Goal: Task Accomplishment & Management: Complete application form

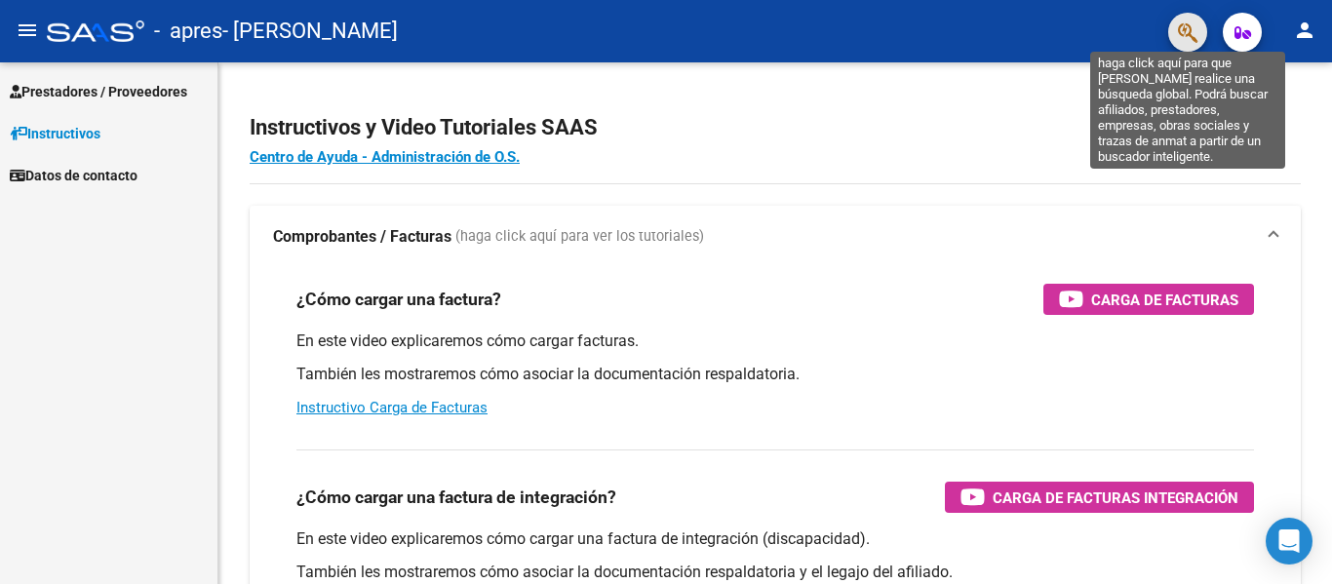
click at [1184, 41] on icon "button" at bounding box center [1188, 32] width 20 height 22
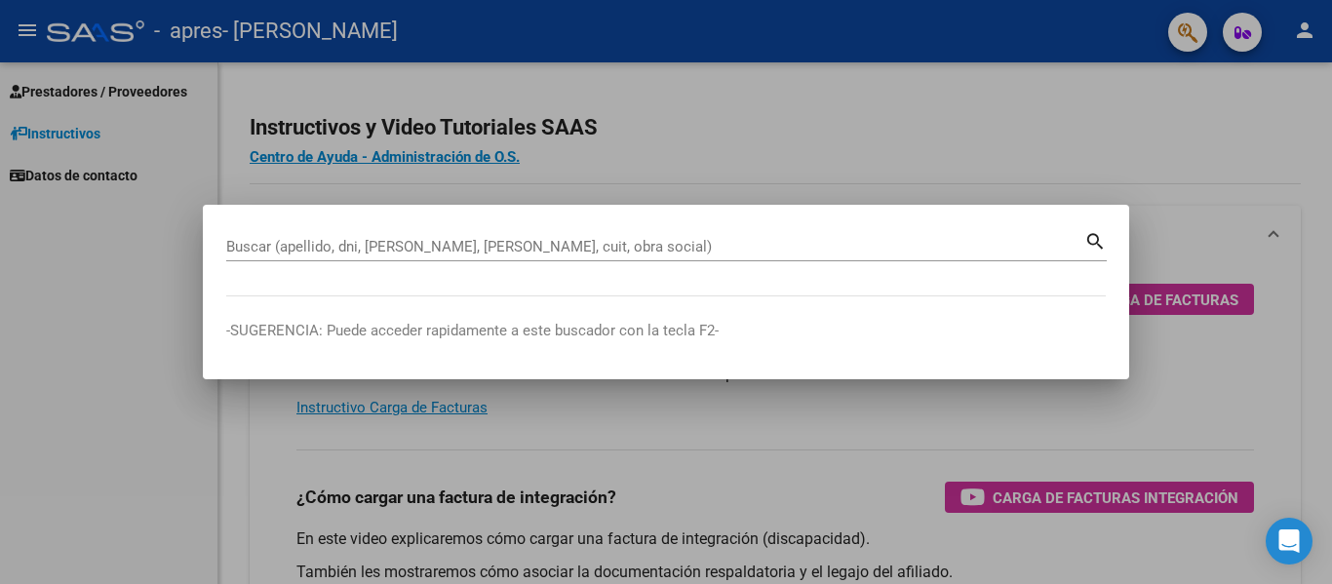
click at [994, 153] on div at bounding box center [666, 292] width 1332 height 584
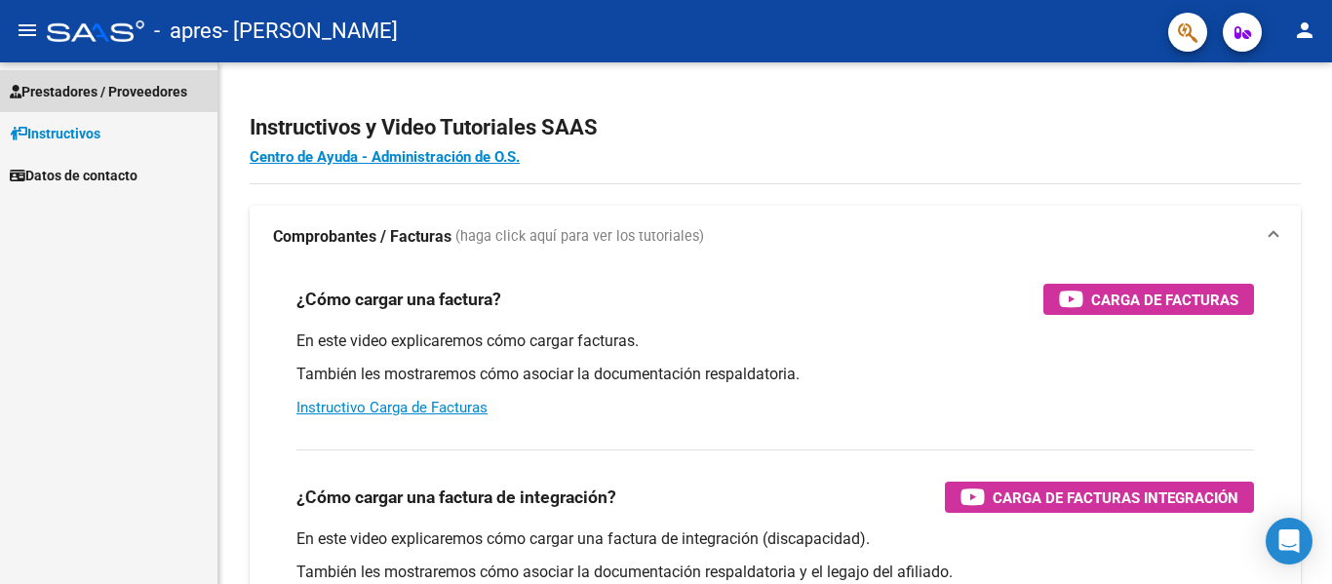
click at [158, 89] on span "Prestadores / Proveedores" at bounding box center [99, 91] width 178 height 21
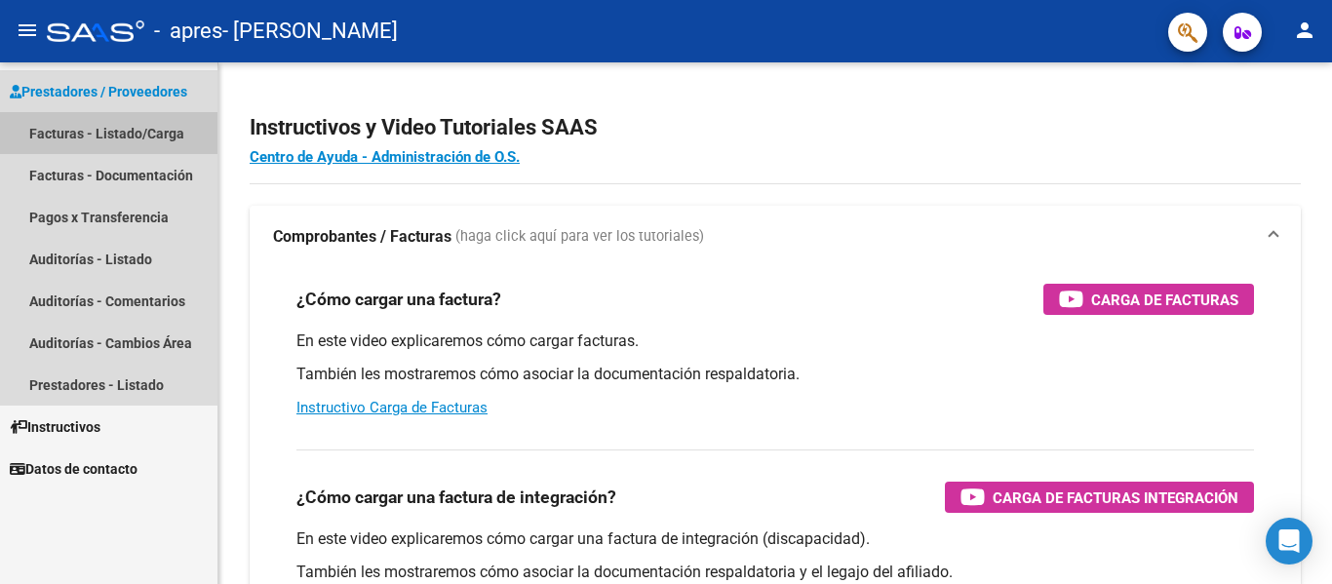
click at [142, 135] on link "Facturas - Listado/Carga" at bounding box center [109, 133] width 218 height 42
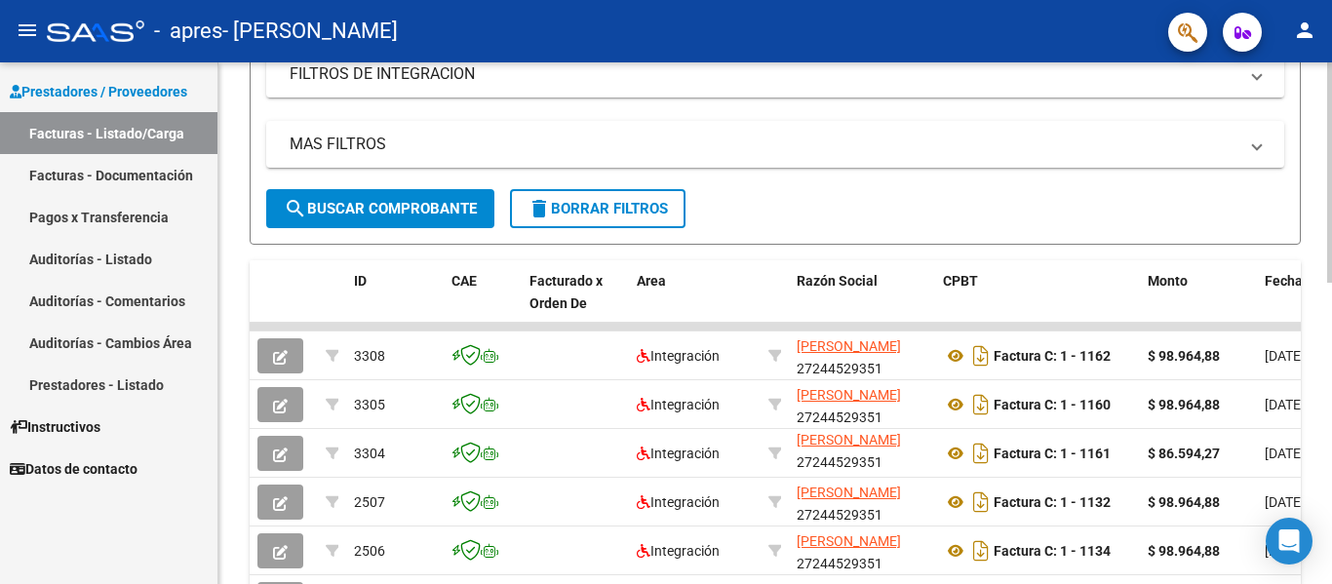
scroll to position [344, 0]
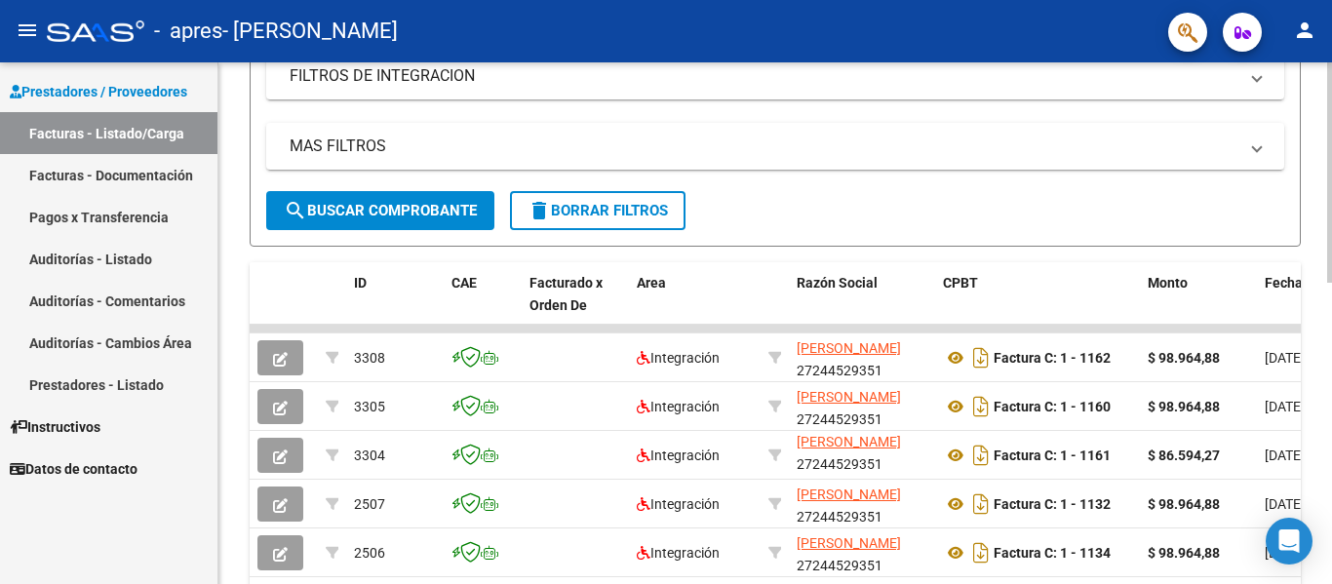
click at [1332, 242] on div at bounding box center [1330, 321] width 5 height 220
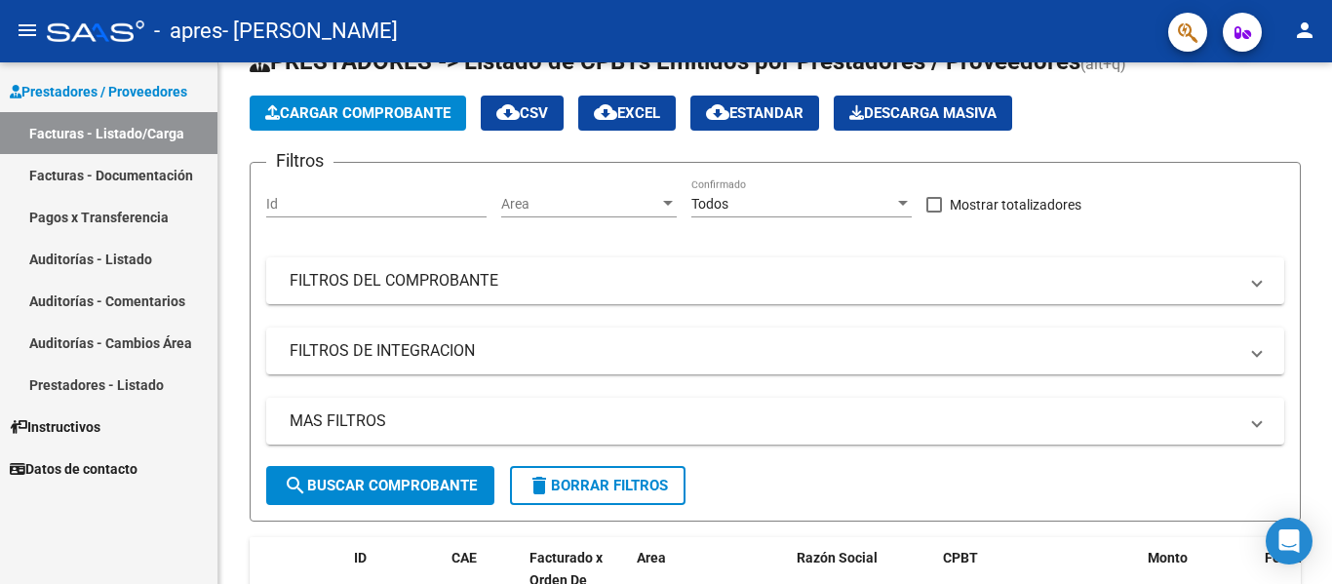
scroll to position [52, 0]
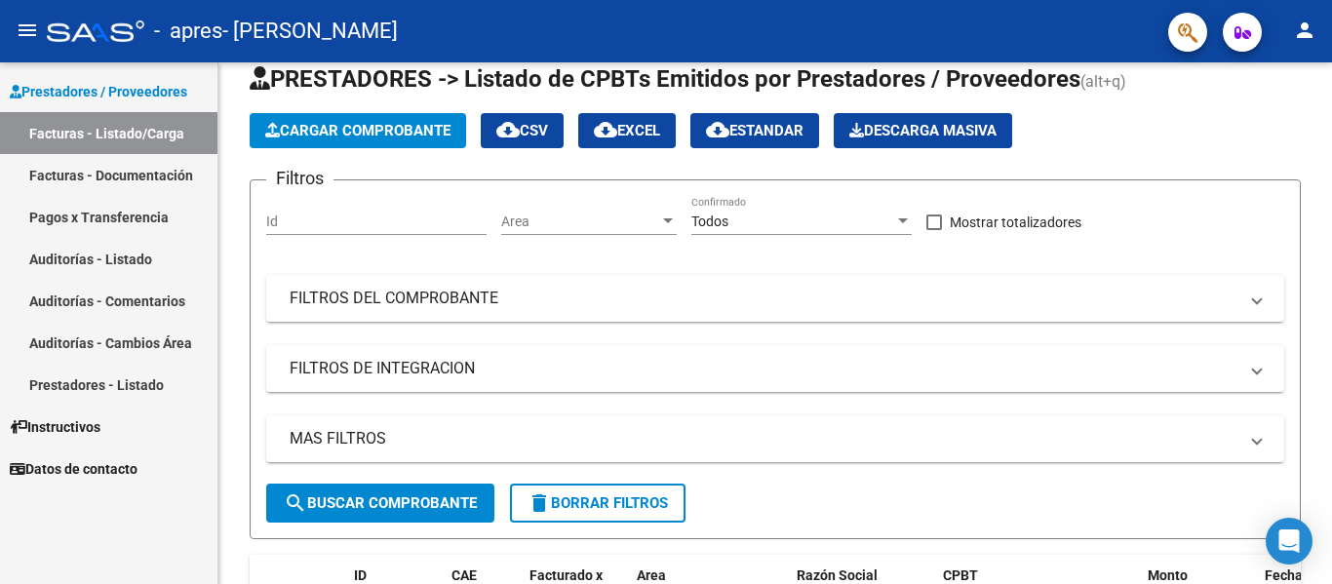
click at [141, 169] on link "Facturas - Documentación" at bounding box center [109, 175] width 218 height 42
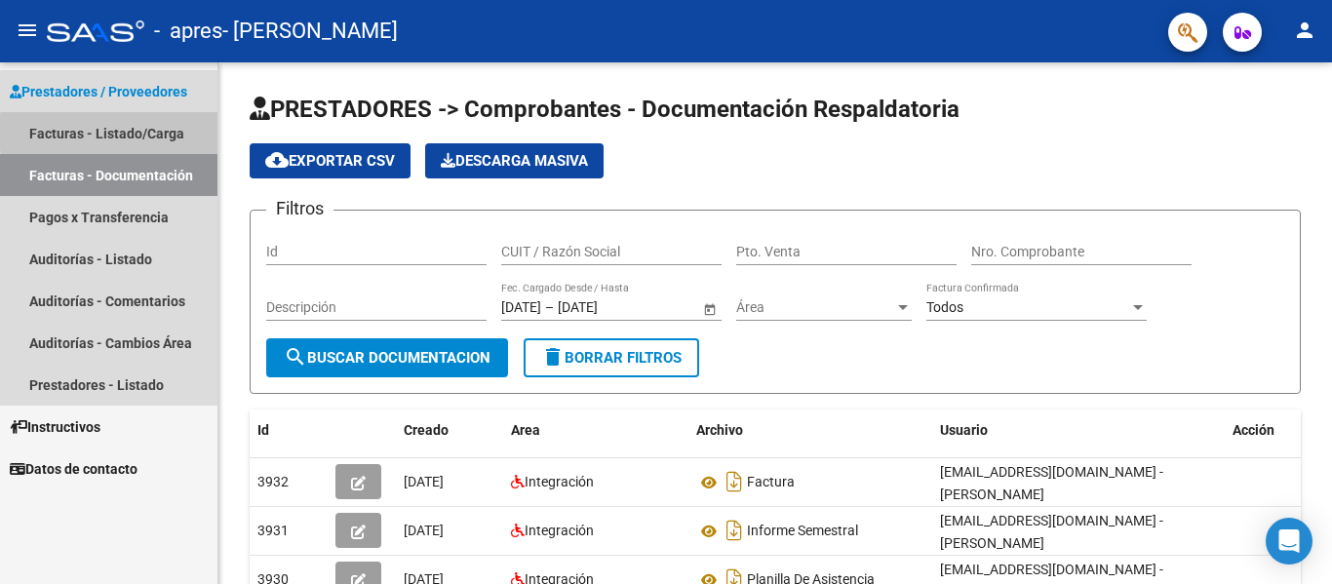
click at [160, 133] on link "Facturas - Listado/Carga" at bounding box center [109, 133] width 218 height 42
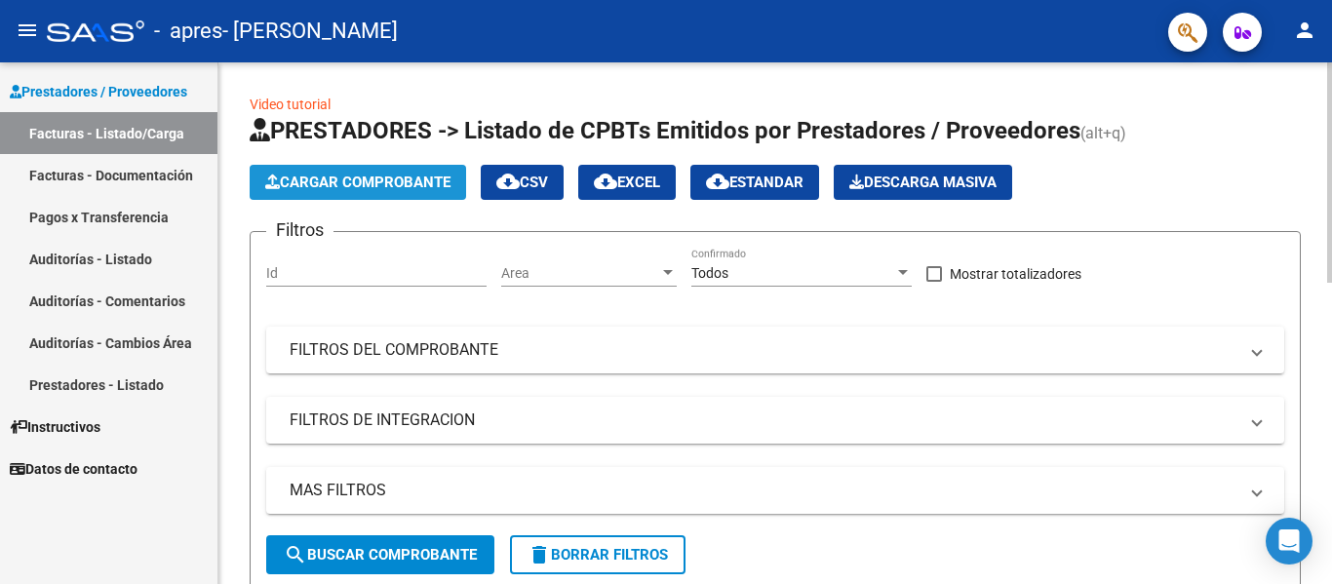
click at [423, 186] on span "Cargar Comprobante" at bounding box center [357, 183] width 185 height 18
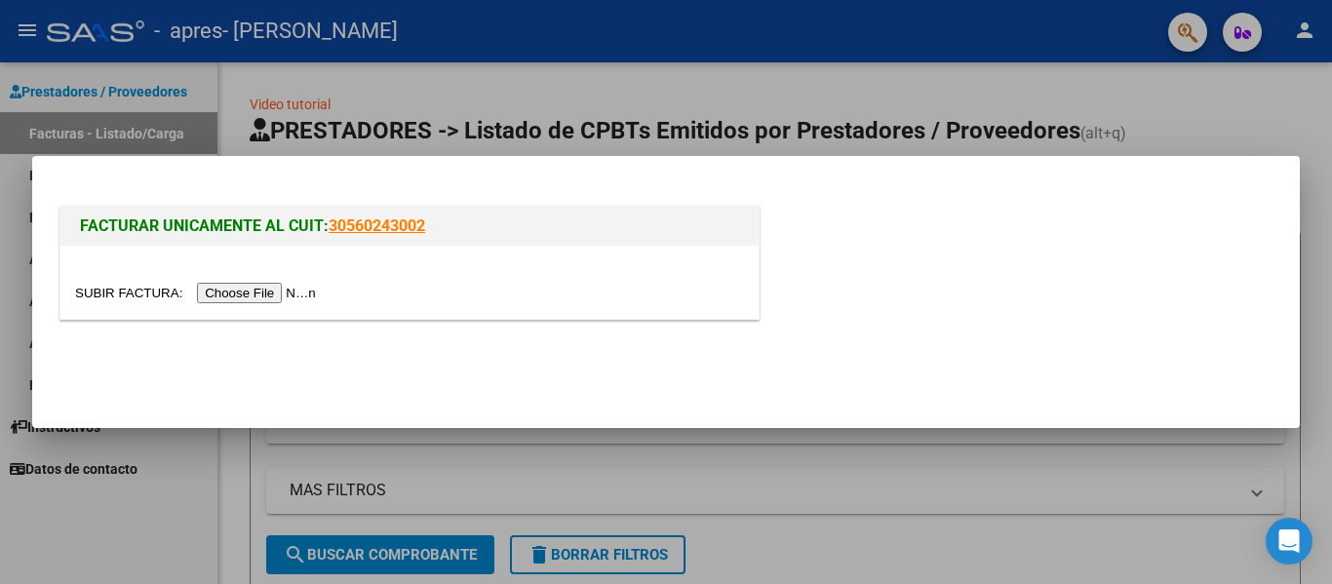
click at [259, 293] on input "file" at bounding box center [198, 293] width 247 height 20
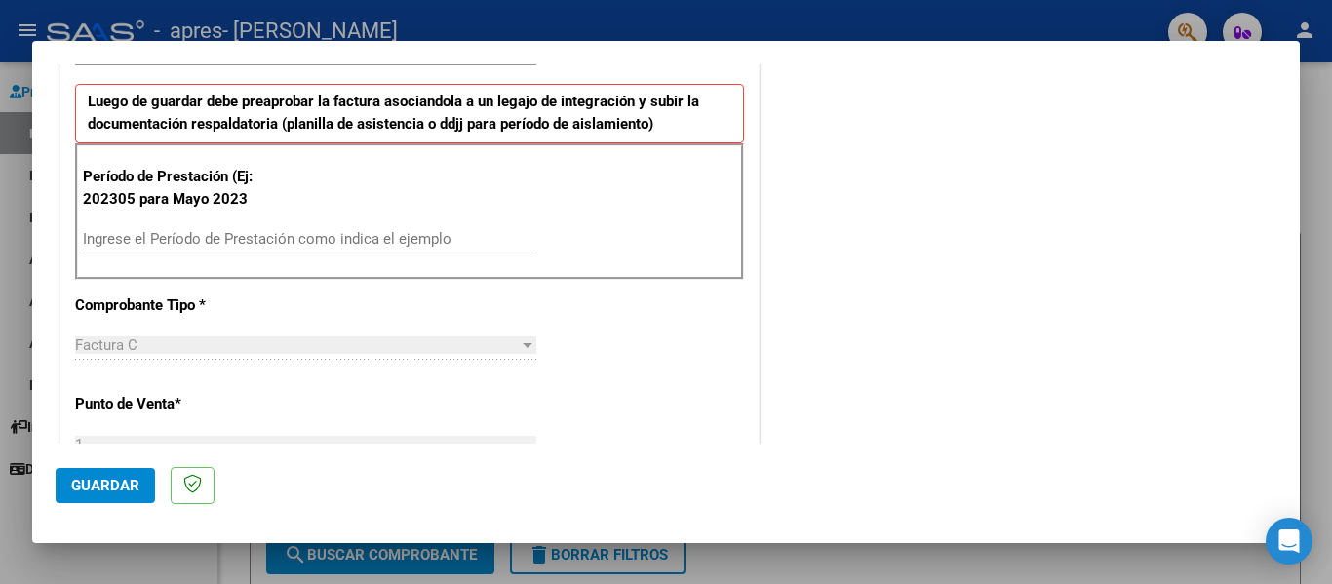
scroll to position [585, 0]
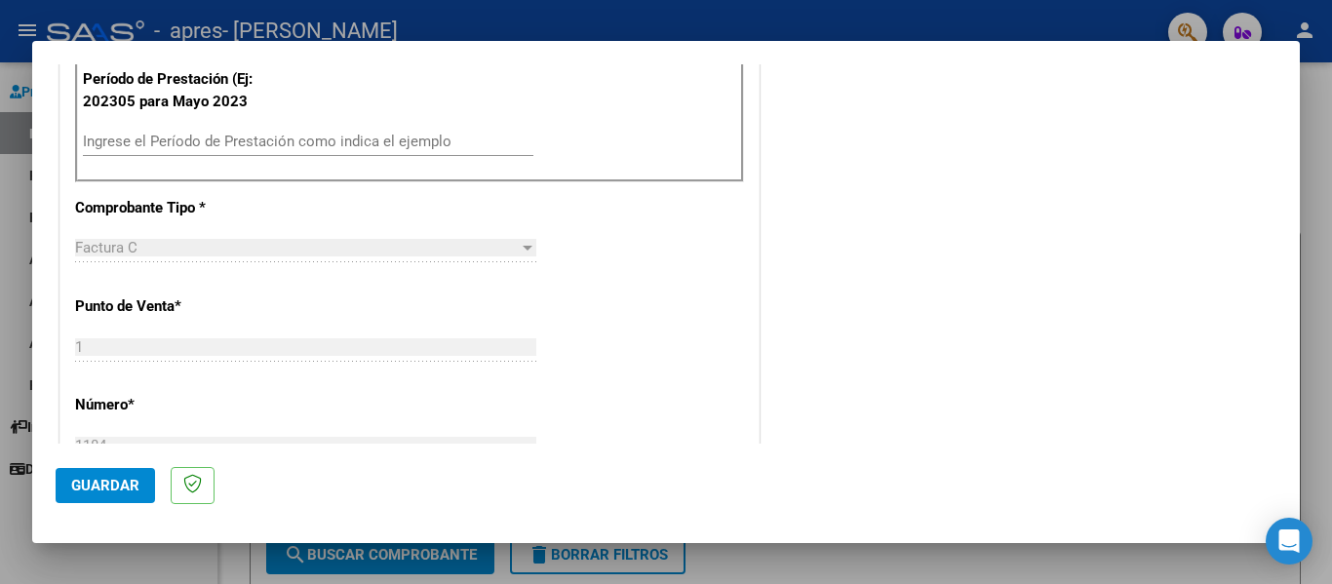
click at [523, 249] on div at bounding box center [528, 248] width 10 height 5
click at [323, 242] on div "Factura C" at bounding box center [297, 248] width 444 height 18
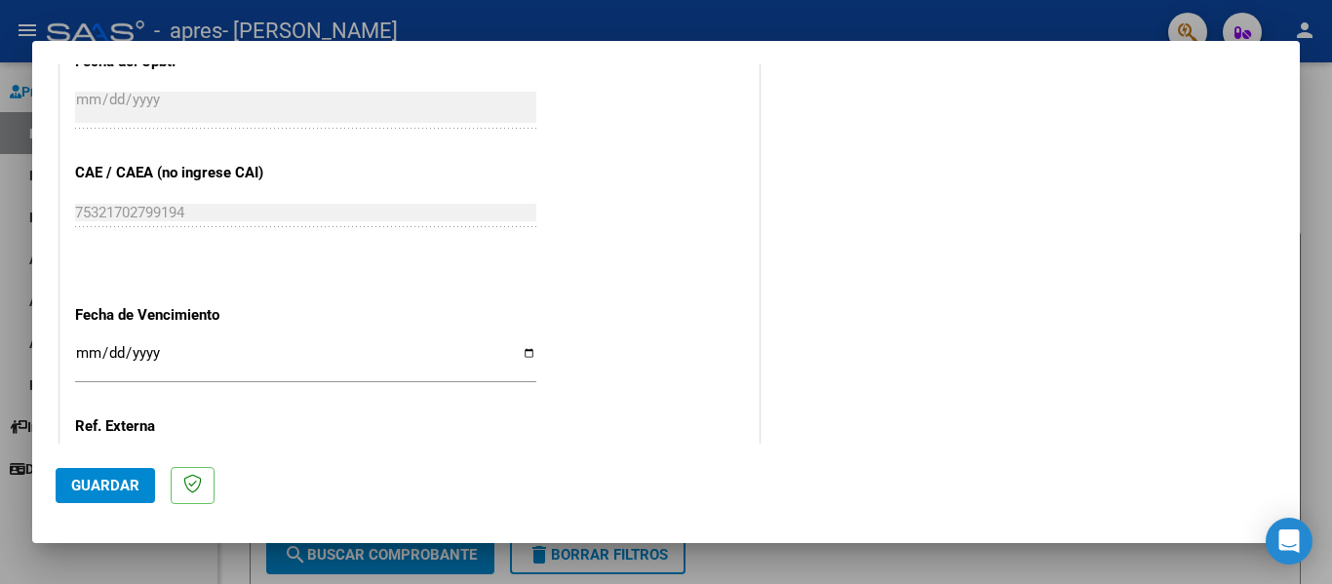
scroll to position [1171, 0]
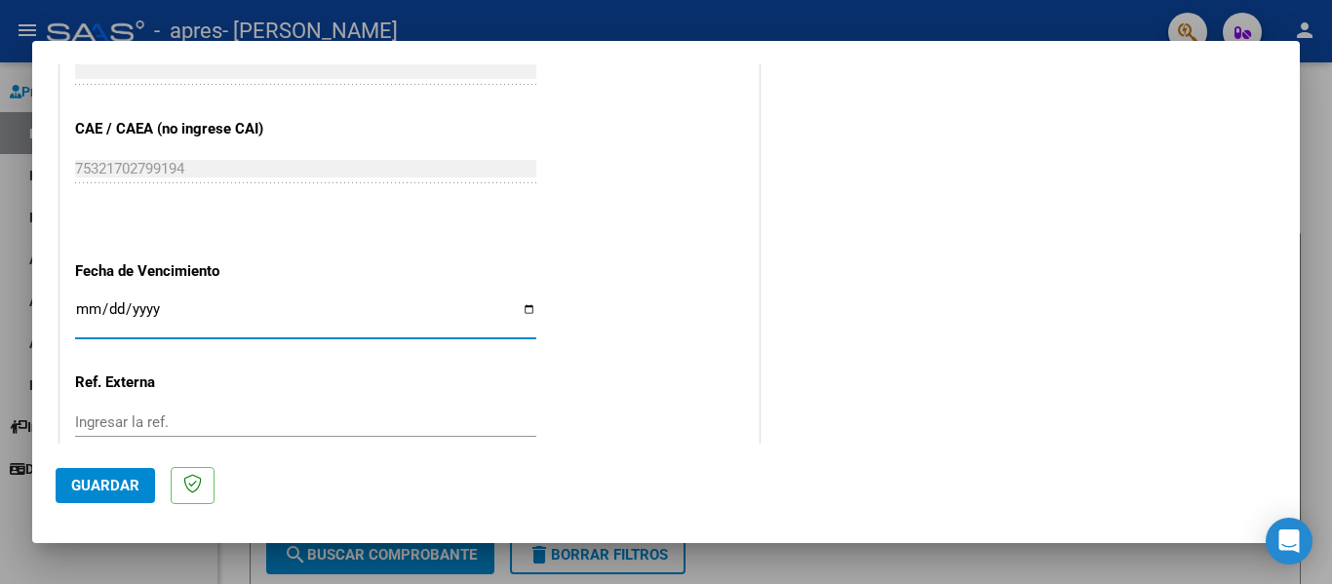
click at [523, 309] on input "Ingresar la fecha" at bounding box center [305, 316] width 461 height 31
type input "[DATE]"
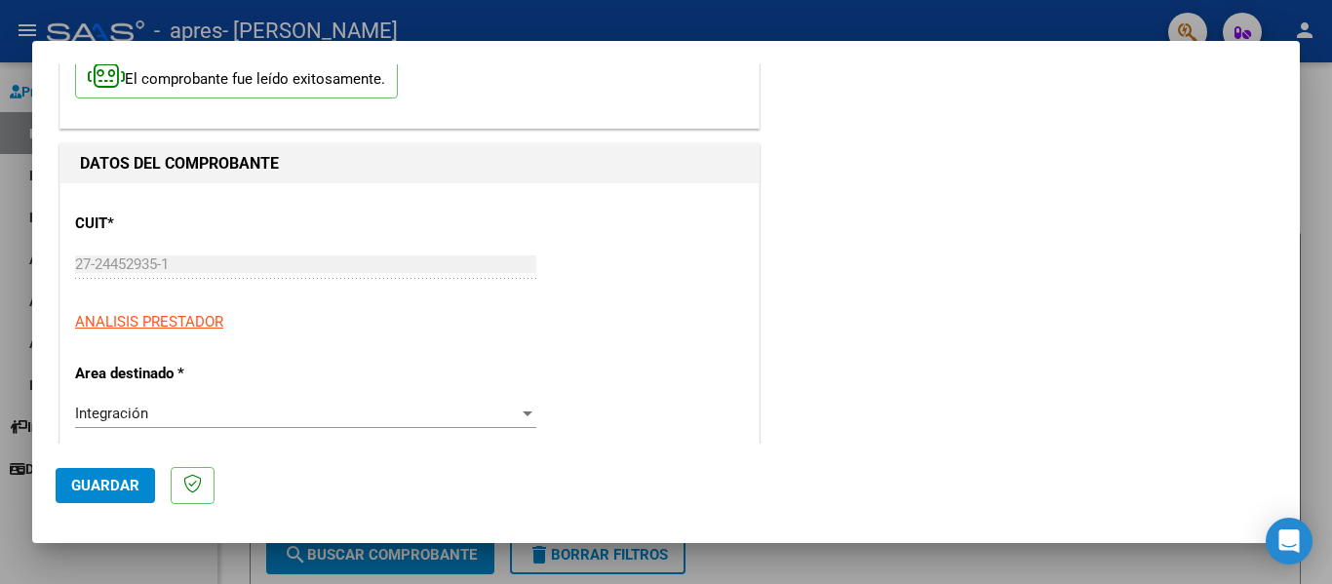
scroll to position [390, 0]
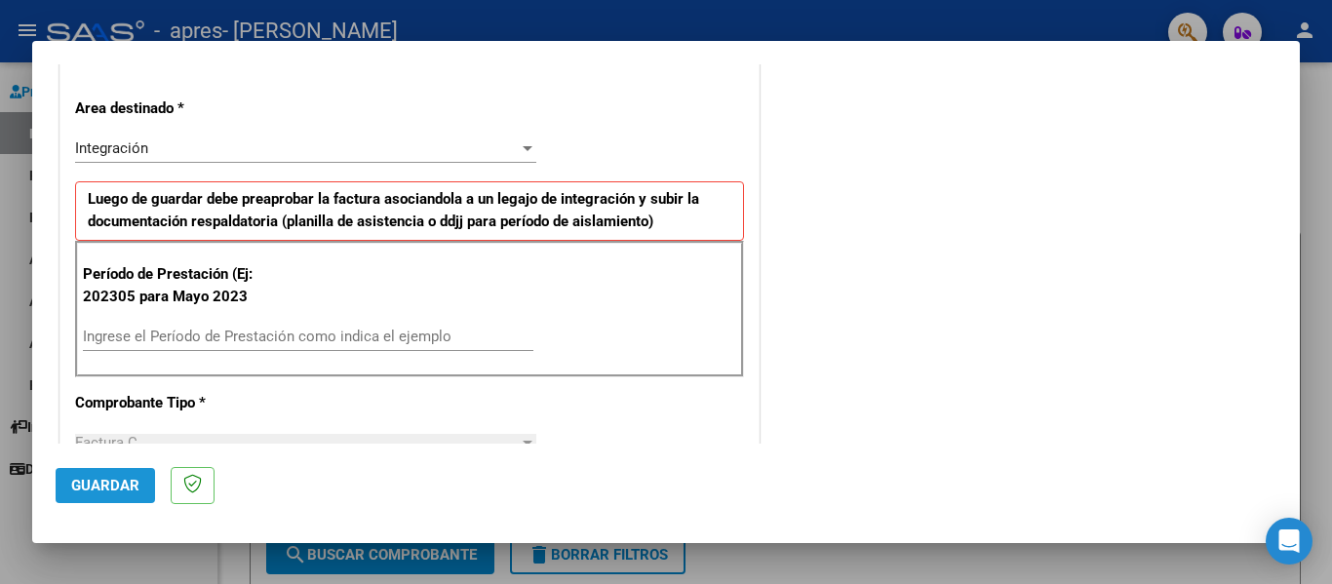
click at [115, 486] on span "Guardar" at bounding box center [105, 486] width 68 height 18
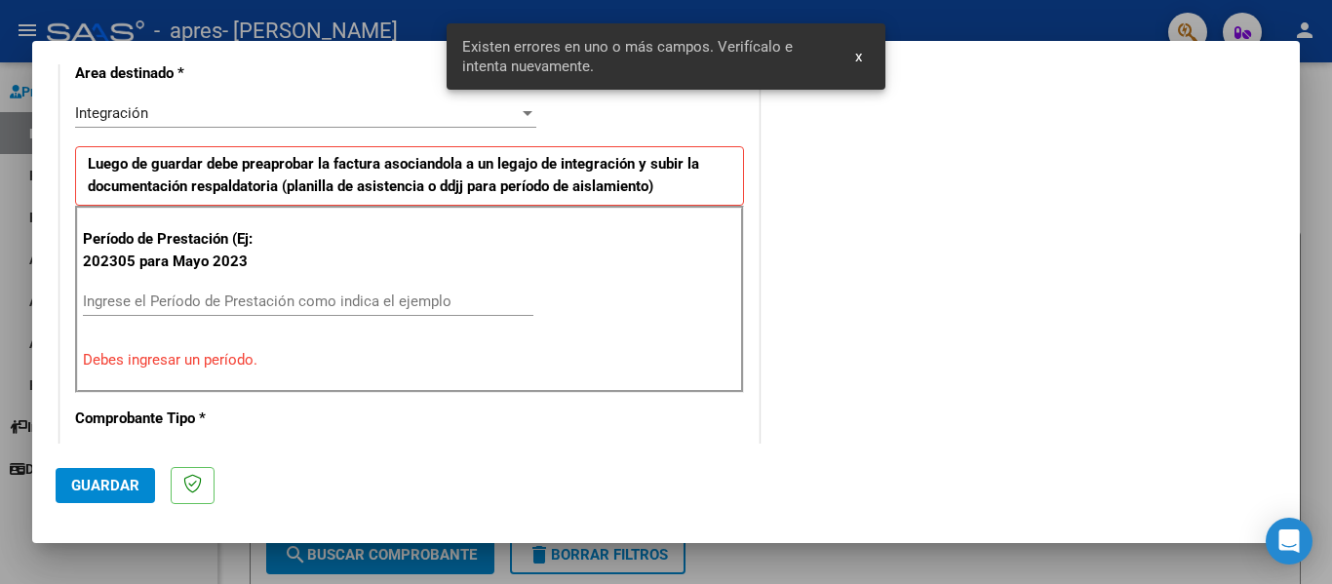
scroll to position [550, 0]
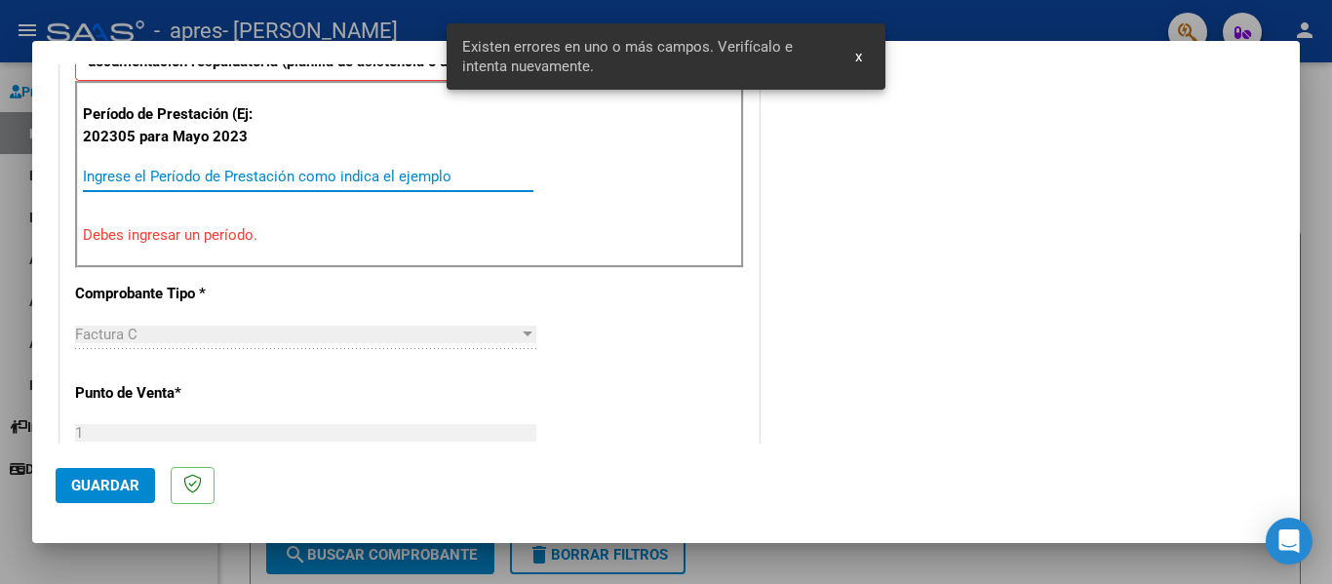
click at [434, 173] on input "Ingrese el Período de Prestación como indica el ejemplo" at bounding box center [308, 177] width 451 height 18
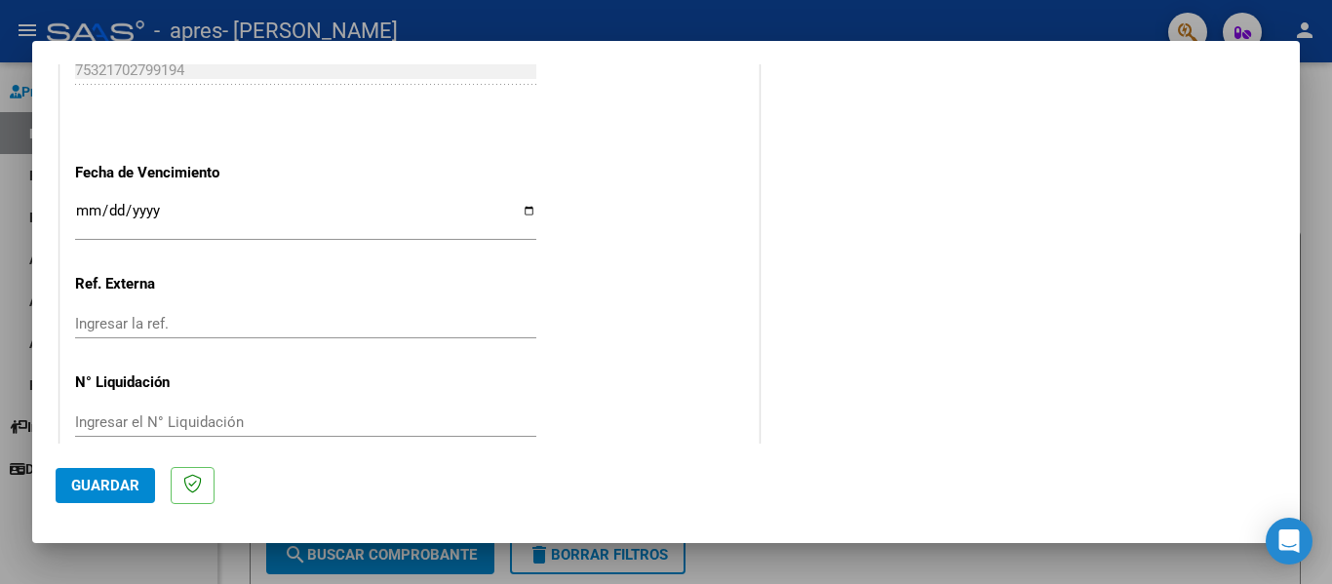
scroll to position [1300, 0]
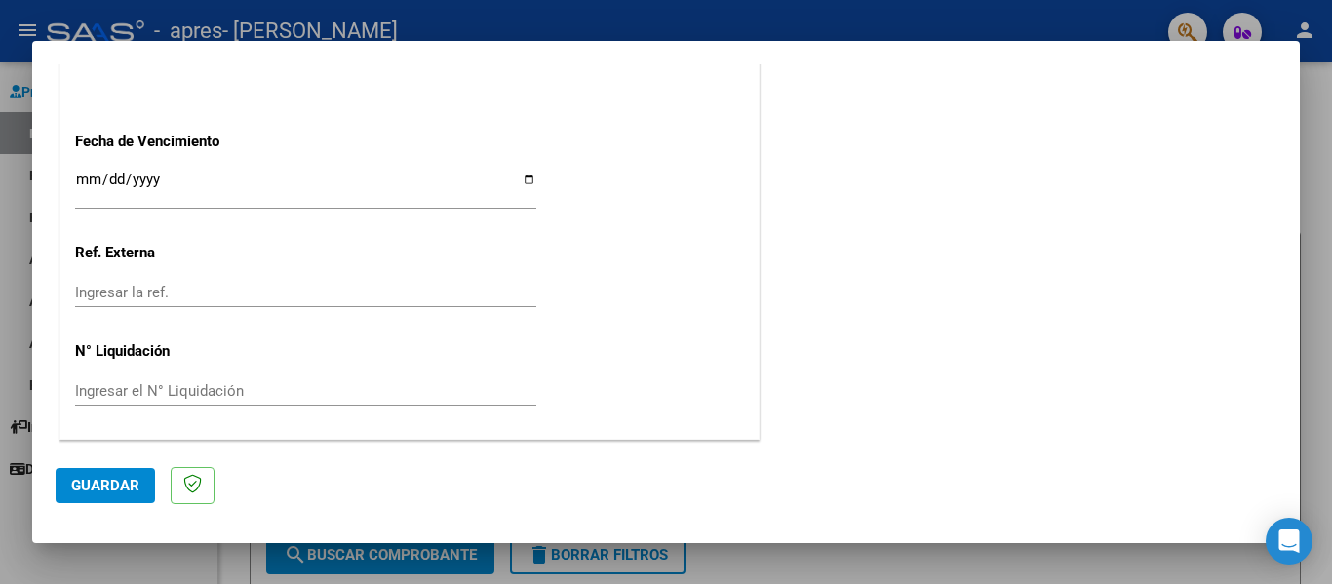
type input "202507"
click at [97, 481] on span "Guardar" at bounding box center [105, 486] width 68 height 18
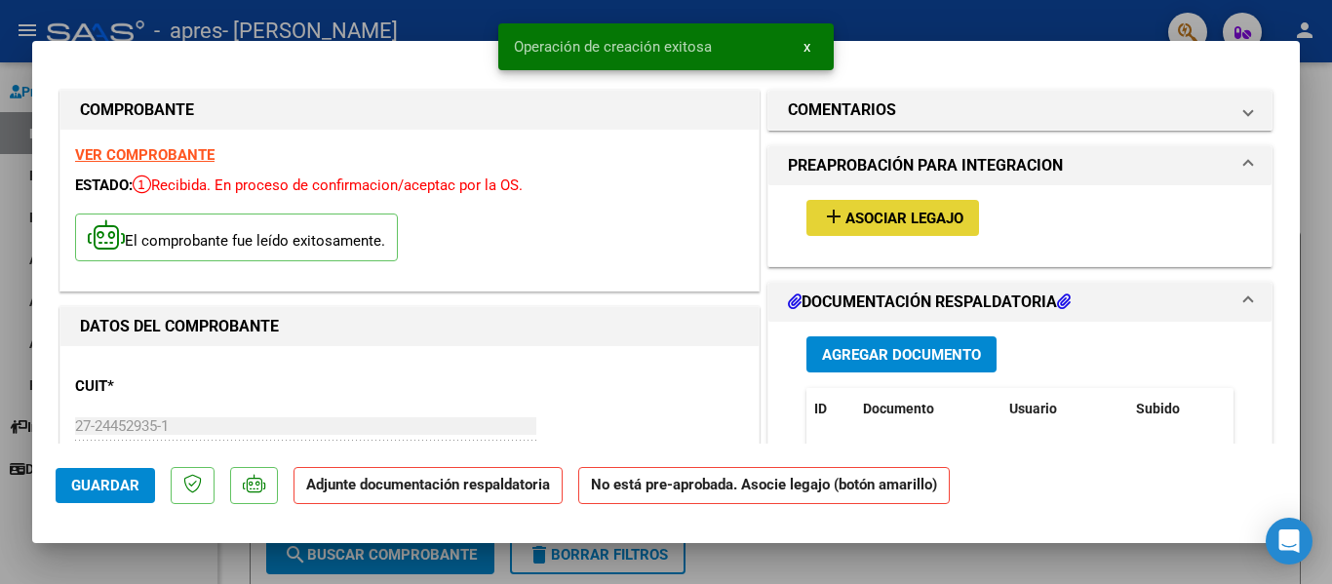
click at [914, 214] on span "Asociar Legajo" at bounding box center [905, 219] width 118 height 18
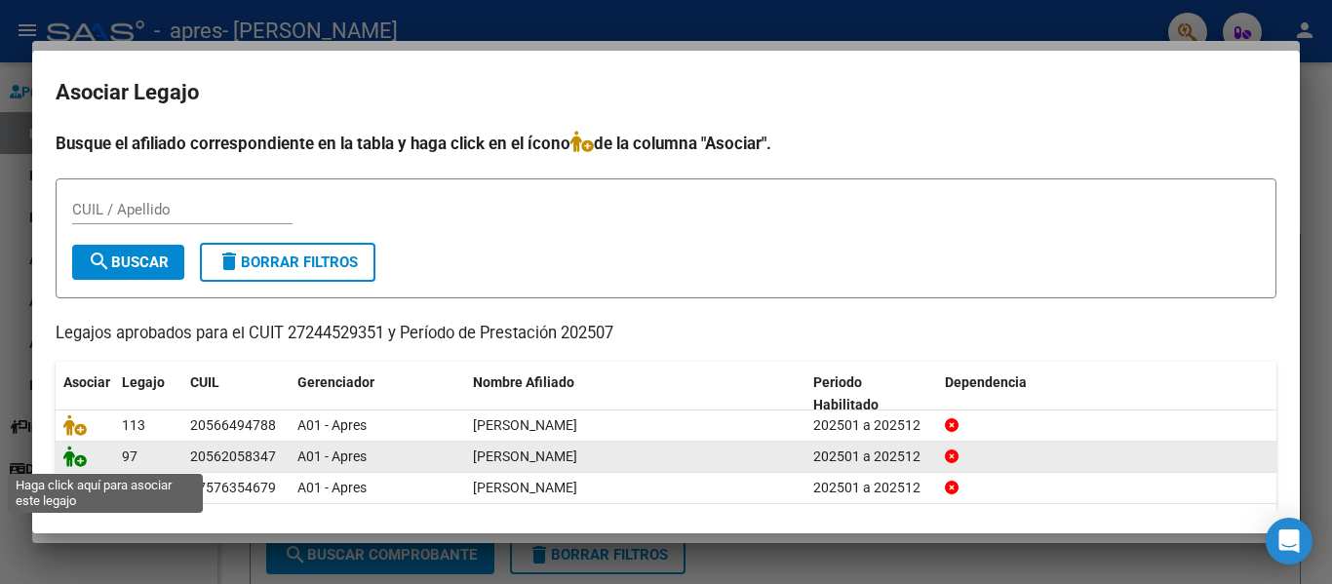
click at [82, 463] on icon at bounding box center [74, 456] width 23 height 21
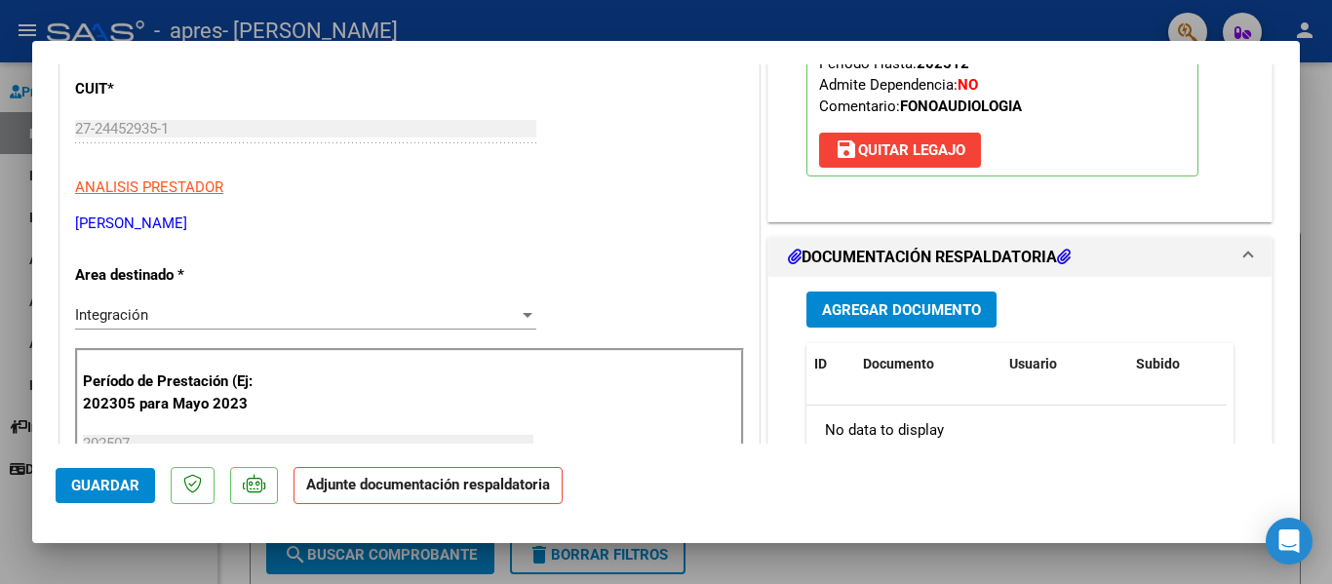
scroll to position [293, 0]
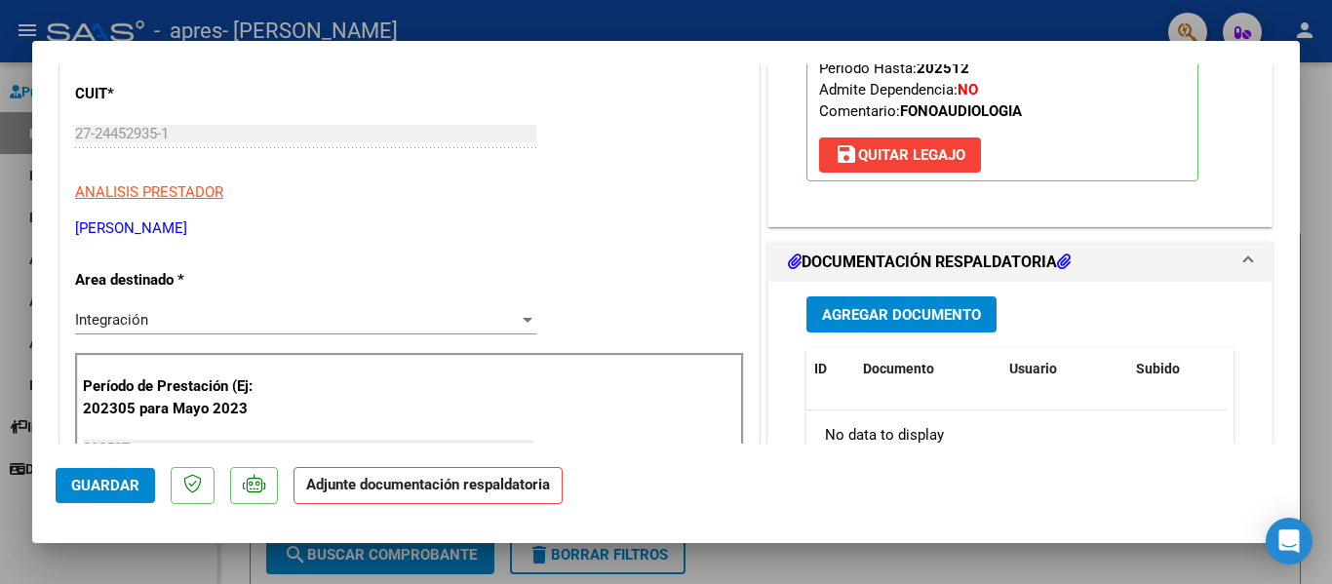
click at [926, 314] on span "Agregar Documento" at bounding box center [901, 315] width 159 height 18
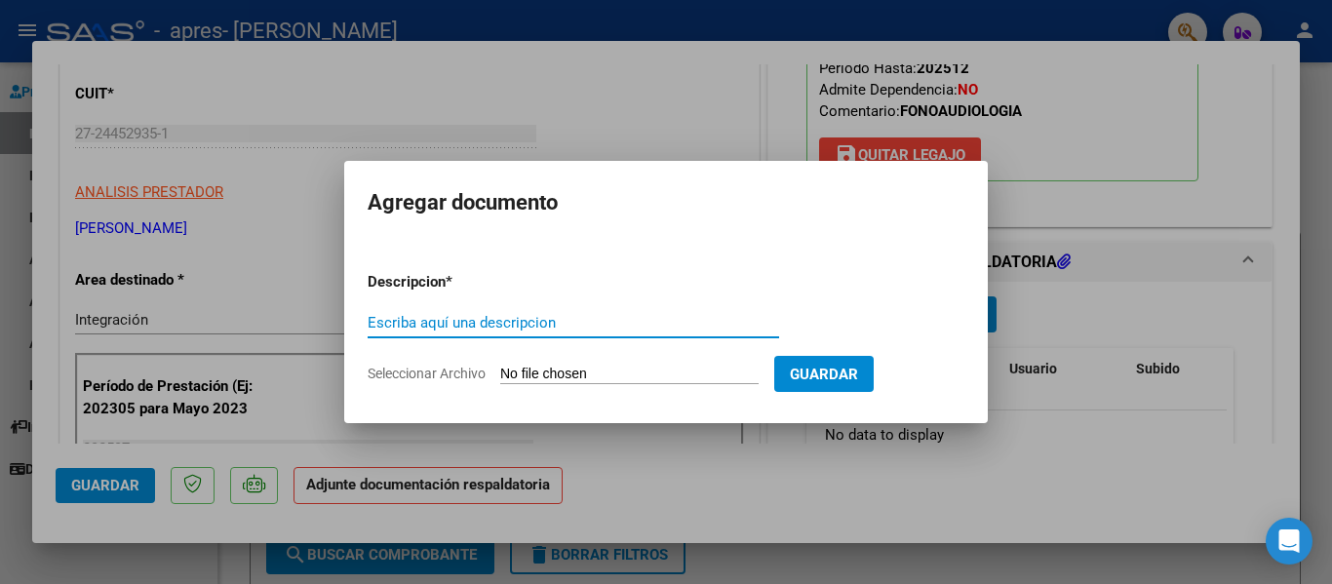
click at [503, 325] on input "Escriba aquí una descripcion" at bounding box center [574, 323] width 412 height 18
type input "Factura"
click at [533, 377] on input "Seleccionar Archivo" at bounding box center [629, 375] width 259 height 19
type input "C:\fakepath\27244529351_011_00001_00001184 [PERSON_NAME].pdf"
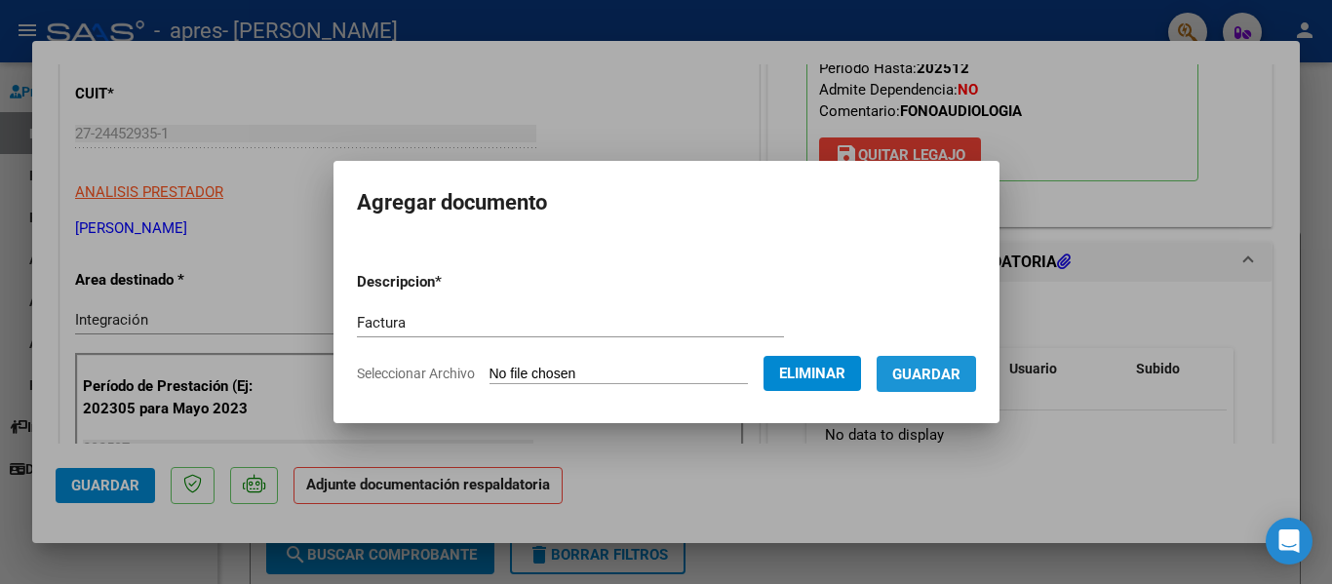
click at [961, 371] on span "Guardar" at bounding box center [927, 375] width 68 height 18
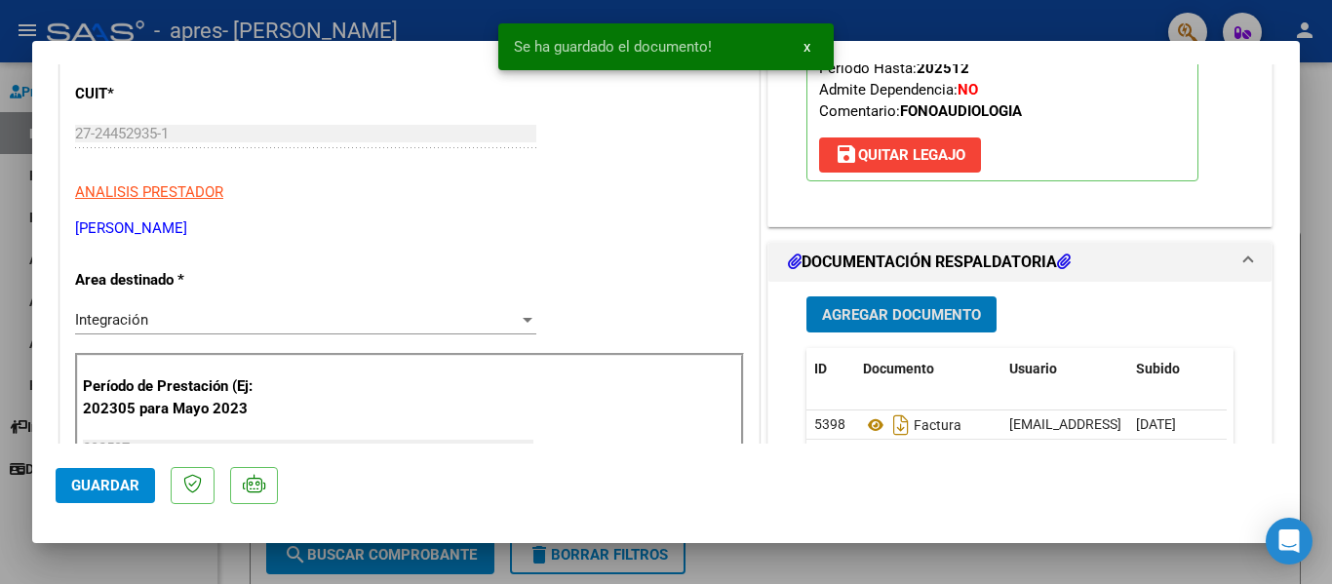
click at [906, 312] on span "Agregar Documento" at bounding box center [901, 315] width 159 height 18
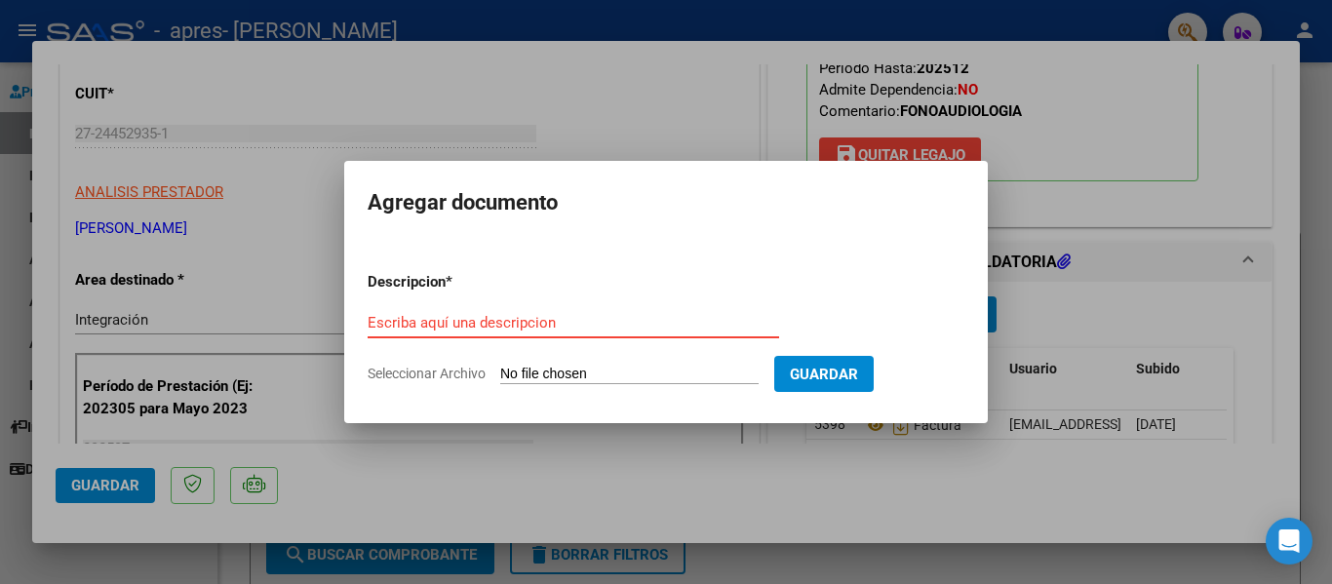
click at [447, 315] on input "Escriba aquí una descripcion" at bounding box center [574, 323] width 412 height 18
type input "Planilla de asistencia"
click at [672, 360] on form "Descripcion * Planilla de asistencia Escriba aquí una descripcion Seleccionar A…" at bounding box center [666, 328] width 597 height 142
click at [669, 372] on input "Seleccionar Archivo" at bounding box center [629, 375] width 259 height 19
type input "C:\fakepath\Planilla [DATE] [PERSON_NAME].pdf"
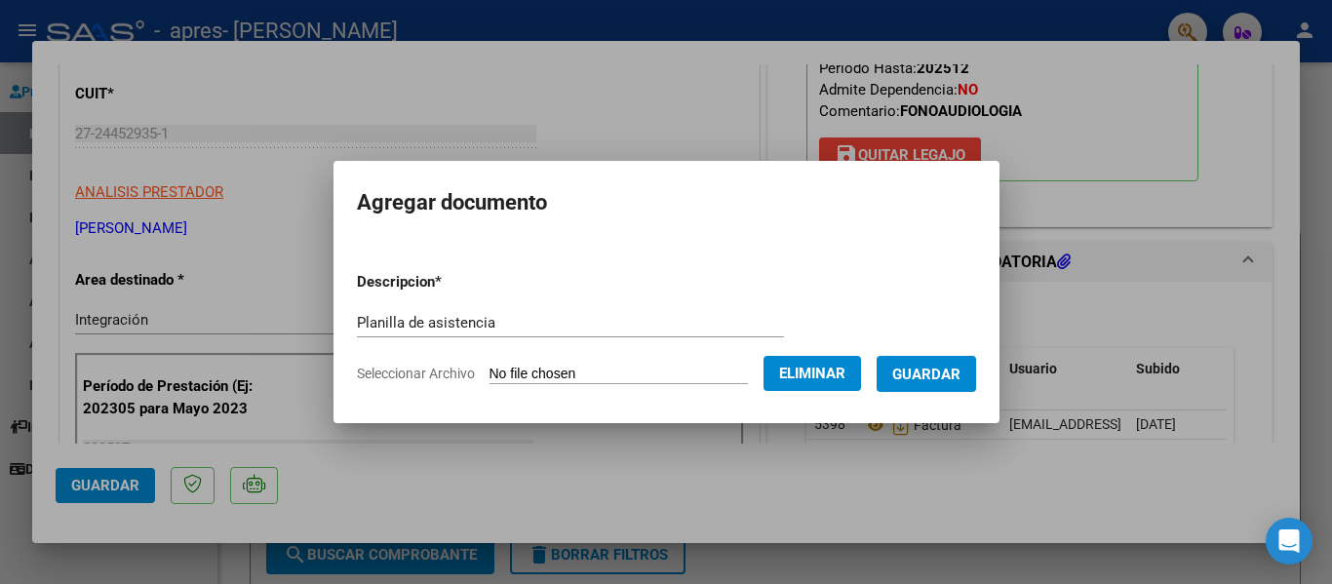
click at [839, 375] on span "Eliminar" at bounding box center [812, 374] width 66 height 18
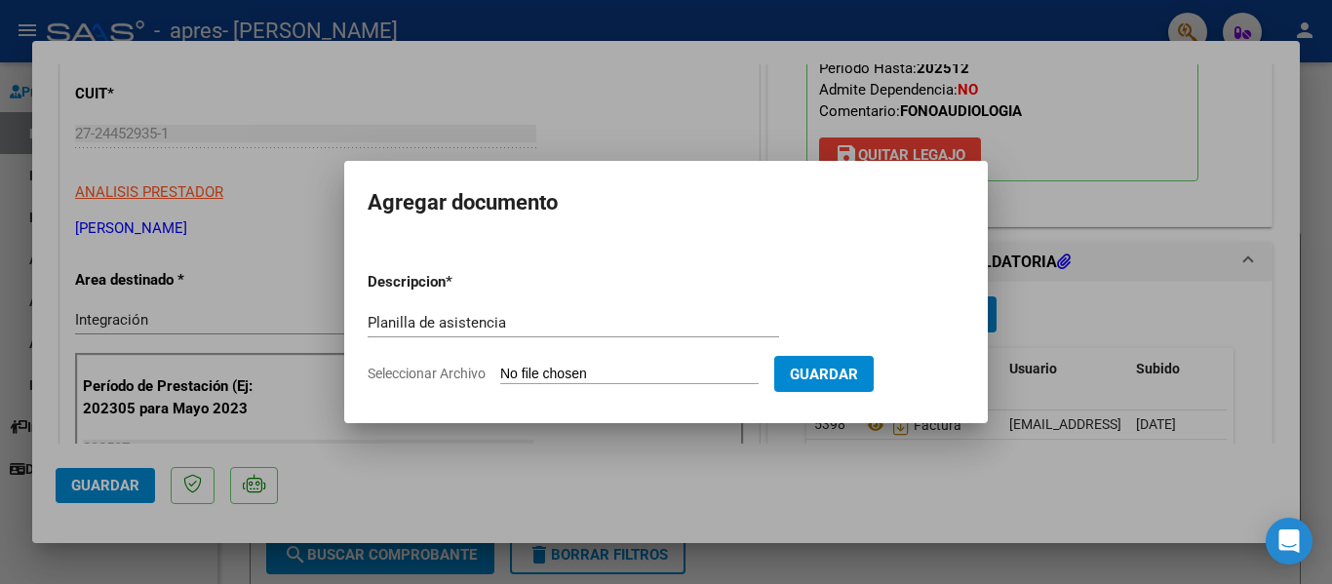
click at [617, 374] on input "Seleccionar Archivo" at bounding box center [629, 375] width 259 height 19
type input "C:\fakepath\Planilla [DATE] [PERSON_NAME].pdf"
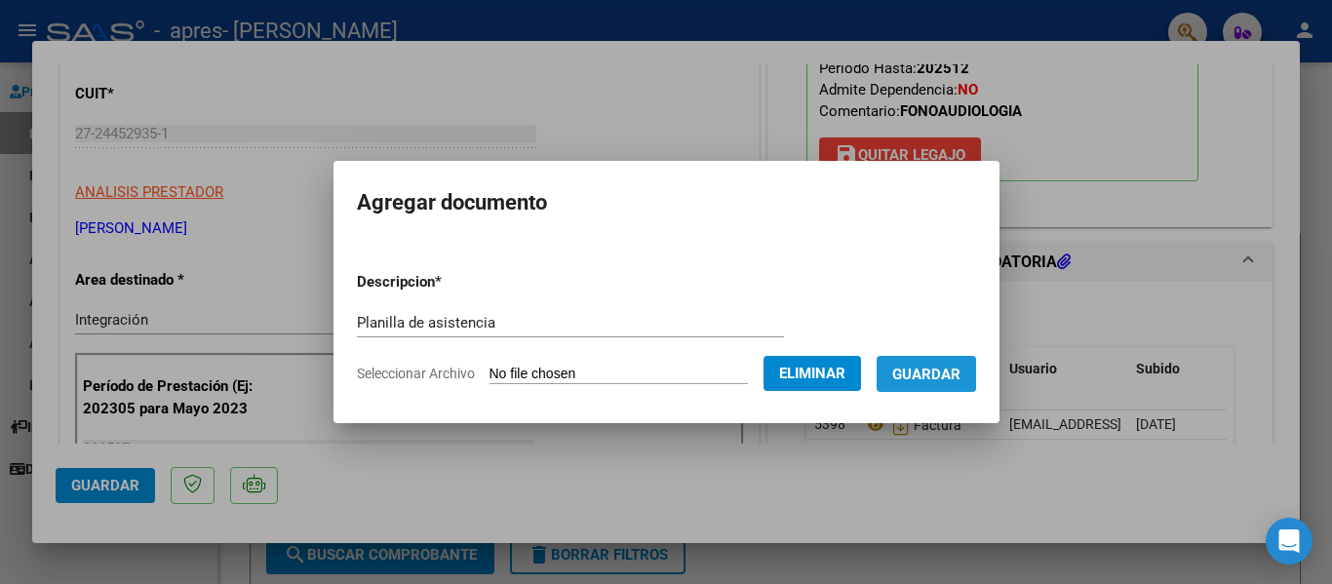
click at [961, 366] on span "Guardar" at bounding box center [927, 375] width 68 height 18
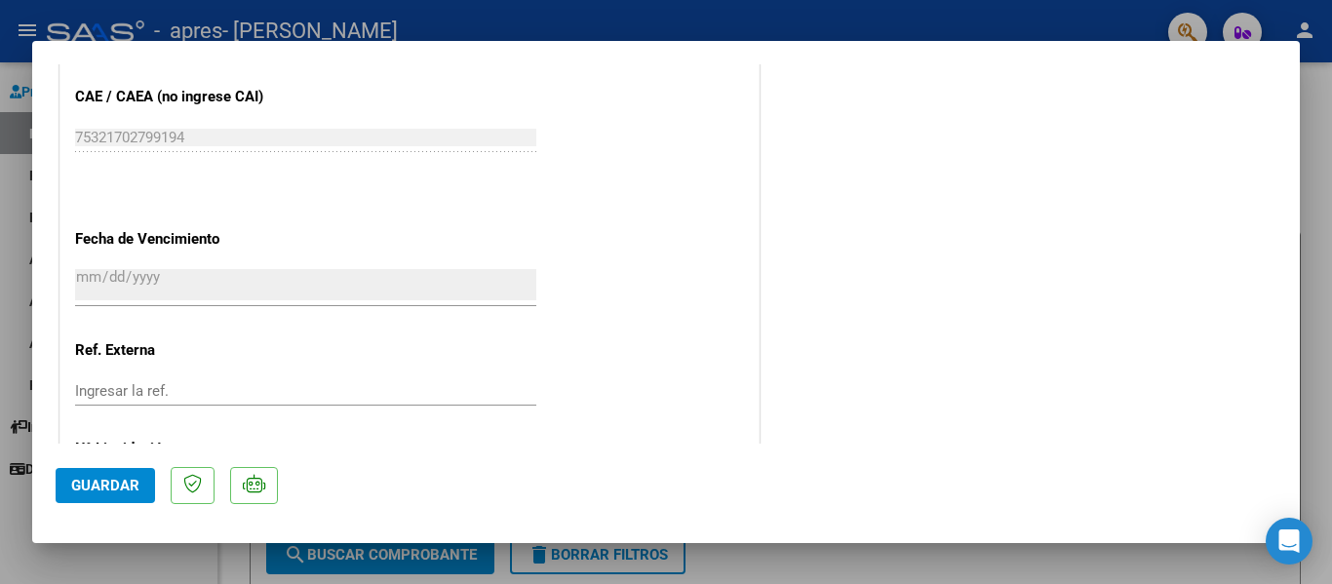
scroll to position [1367, 0]
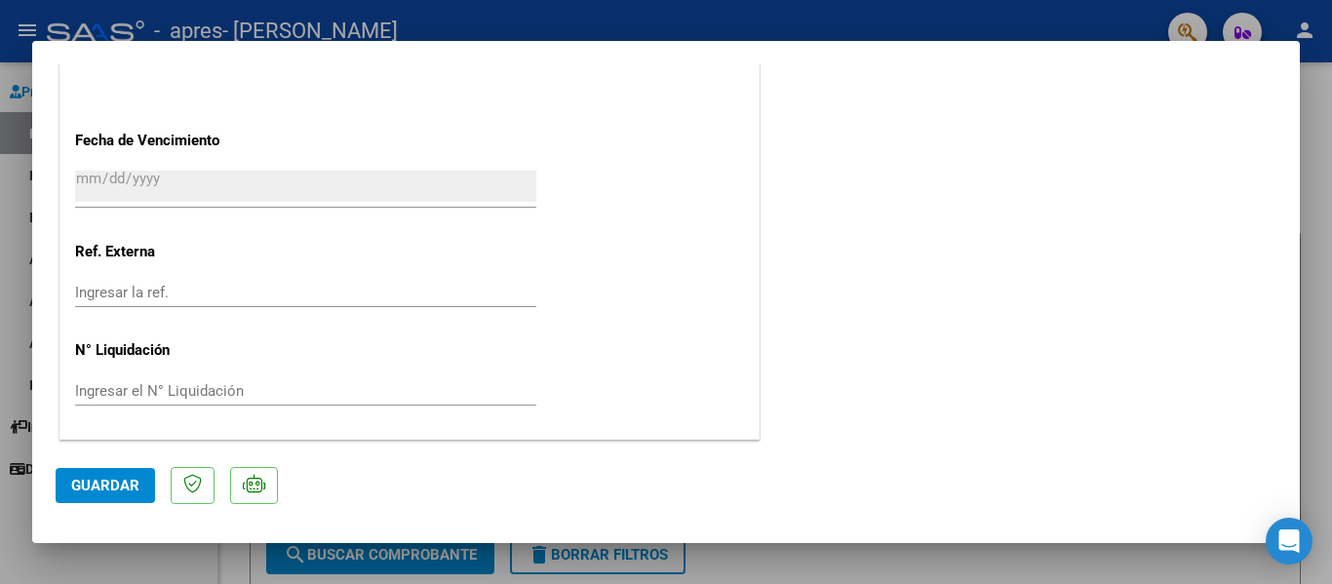
click at [81, 479] on span "Guardar" at bounding box center [105, 486] width 68 height 18
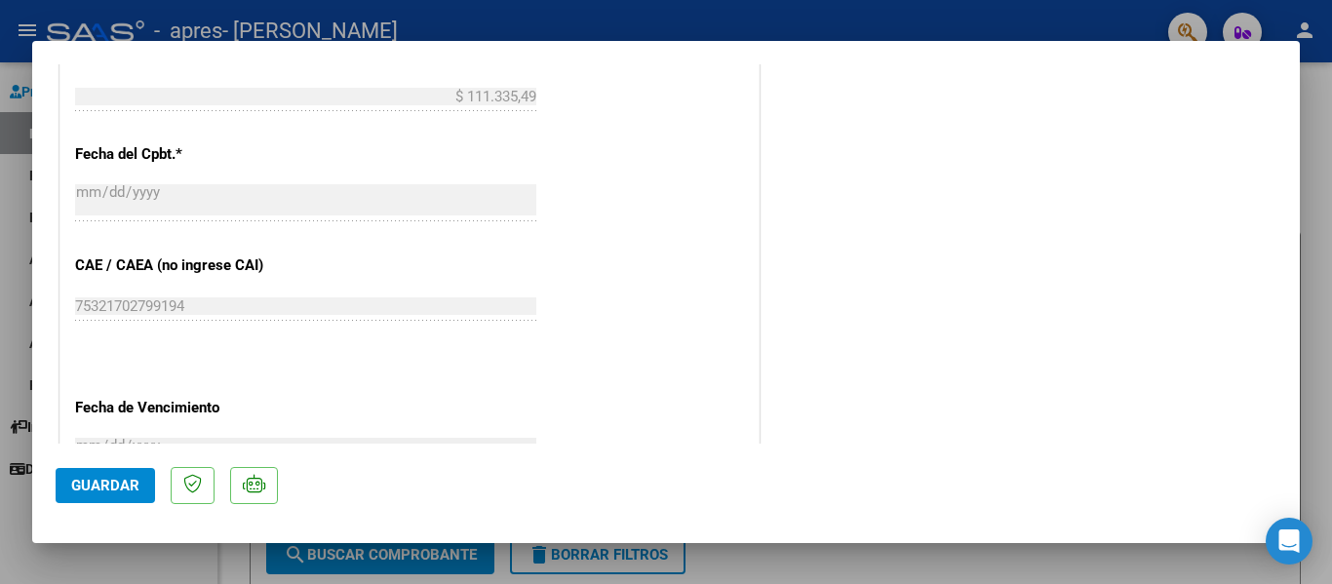
scroll to position [976, 0]
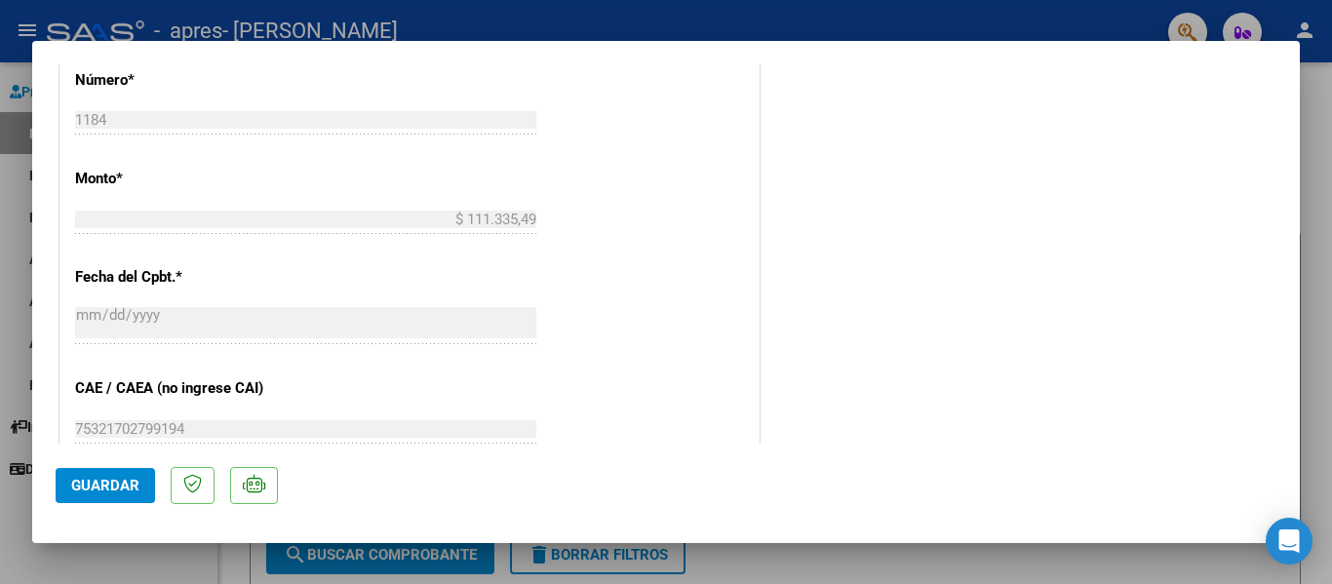
click at [95, 23] on div at bounding box center [666, 292] width 1332 height 584
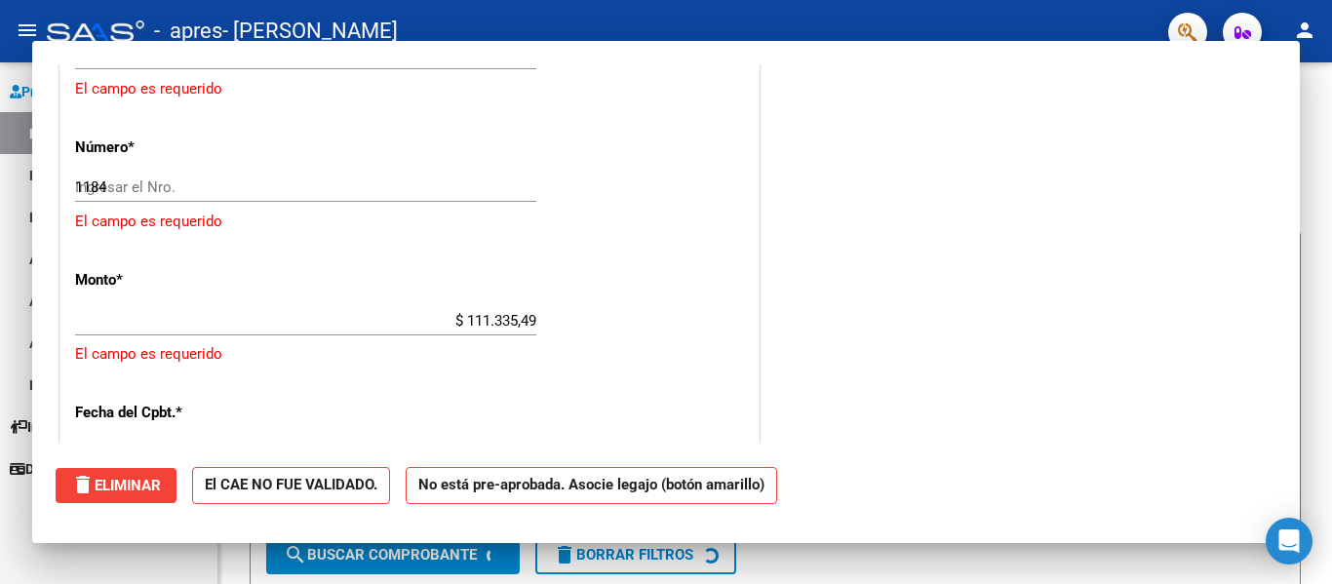
type input "$ 0,00"
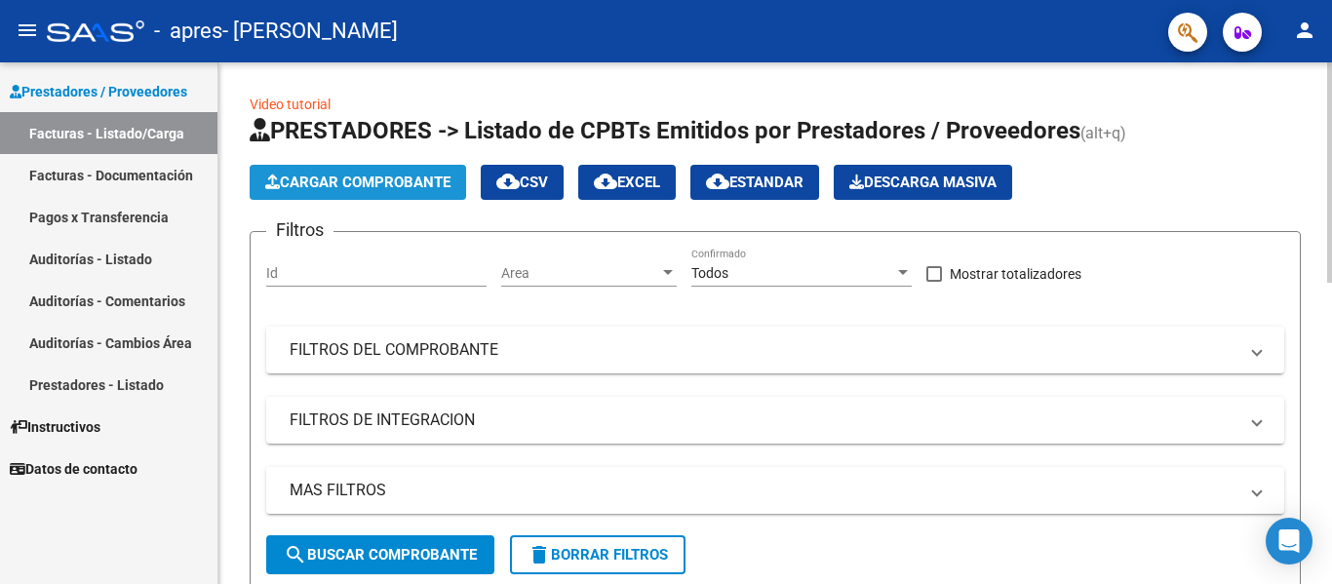
click at [376, 184] on span "Cargar Comprobante" at bounding box center [357, 183] width 185 height 18
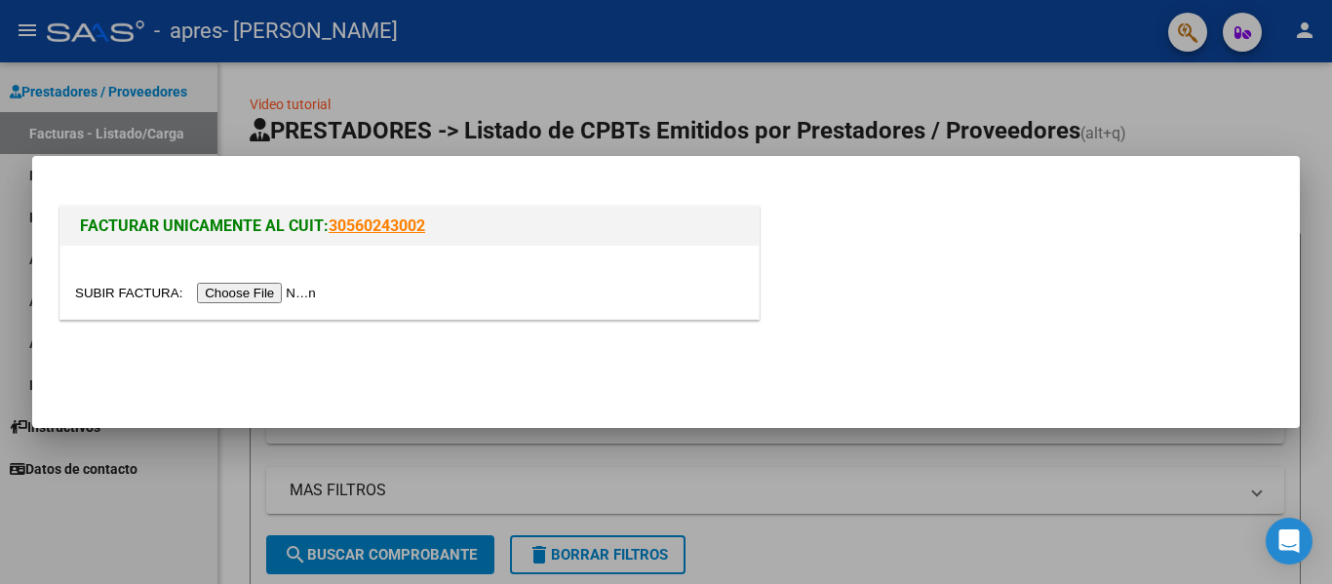
click at [298, 294] on input "file" at bounding box center [198, 293] width 247 height 20
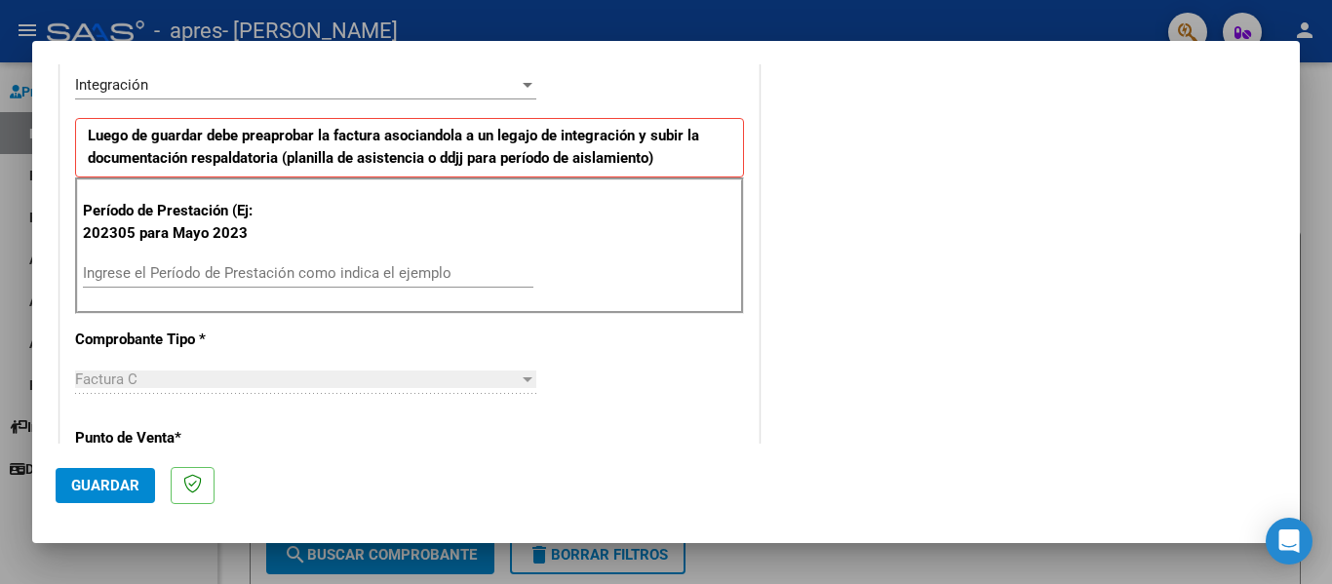
scroll to position [488, 0]
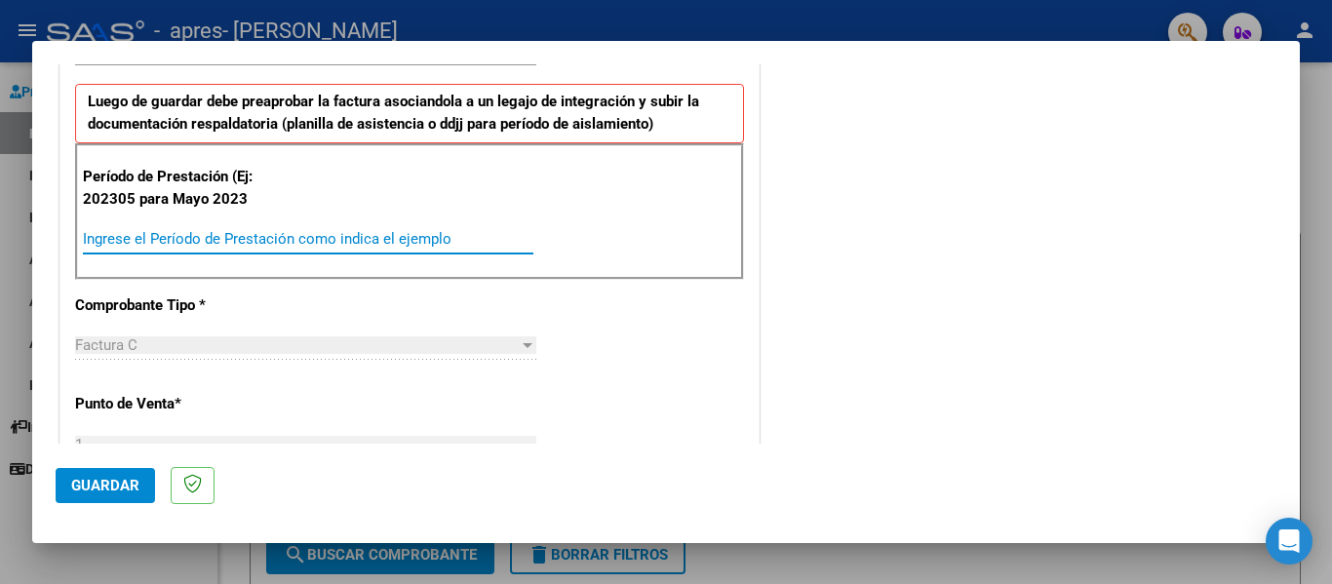
click at [165, 237] on input "Ingrese el Período de Prestación como indica el ejemplo" at bounding box center [308, 239] width 451 height 18
type input "202507"
click at [628, 237] on div "Período de Prestación (Ej: 202305 para [DATE] 202507 Ingrese el Período de Pres…" at bounding box center [409, 211] width 669 height 137
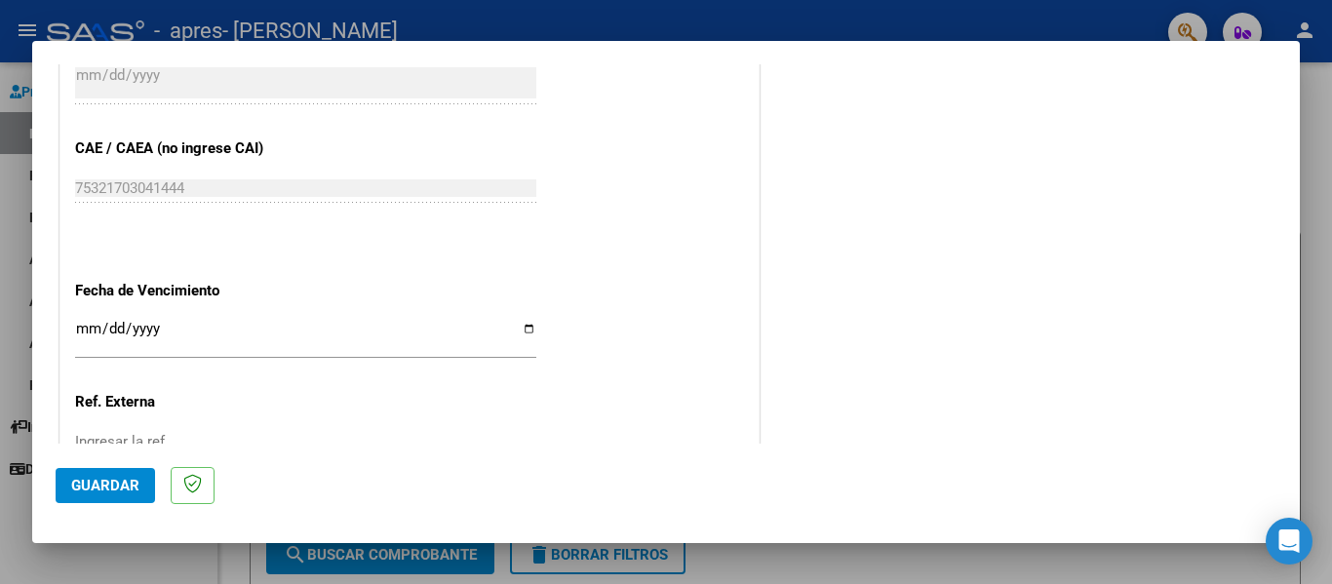
scroll to position [1268, 0]
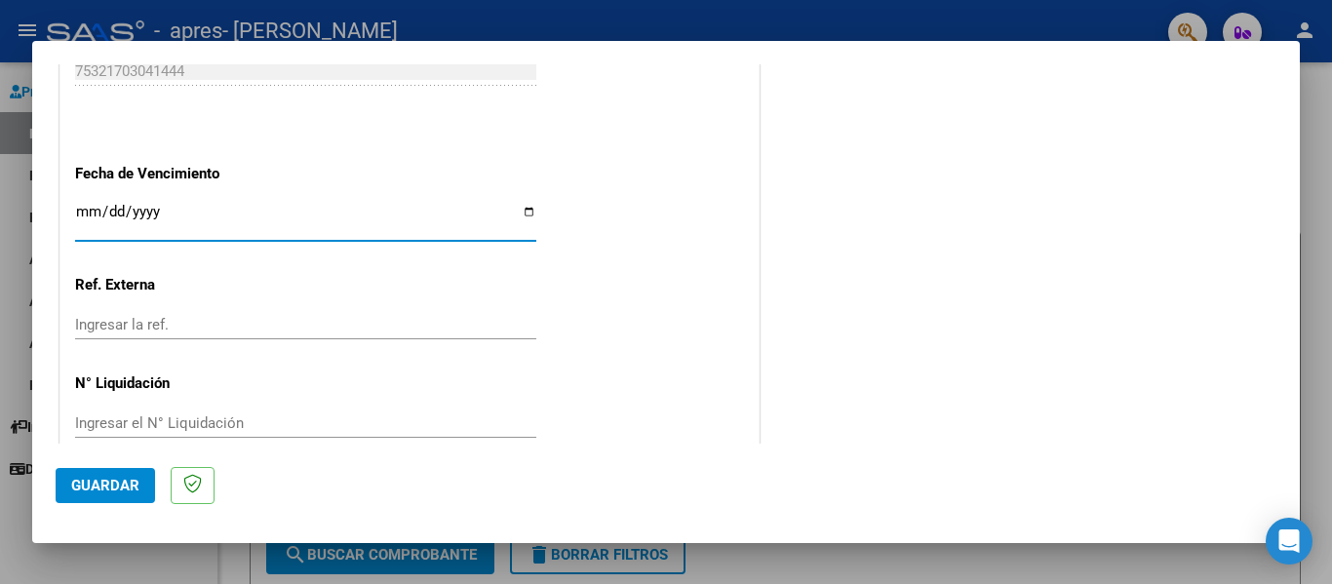
click at [526, 213] on input "Ingresar la fecha" at bounding box center [305, 219] width 461 height 31
type input "[DATE]"
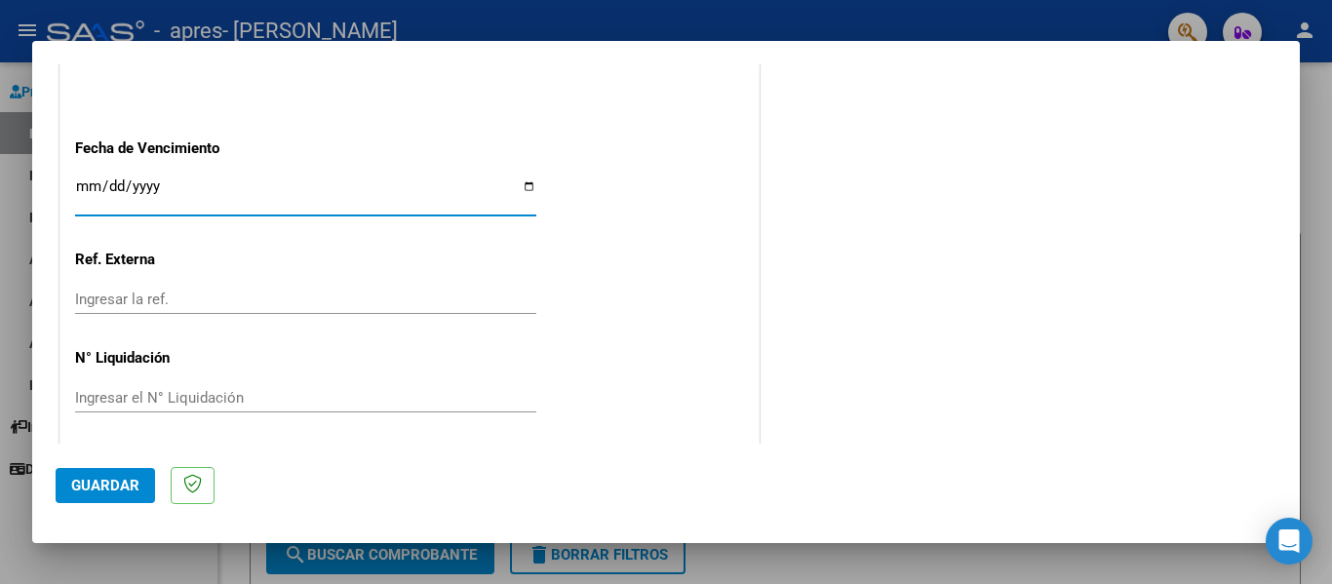
scroll to position [1300, 0]
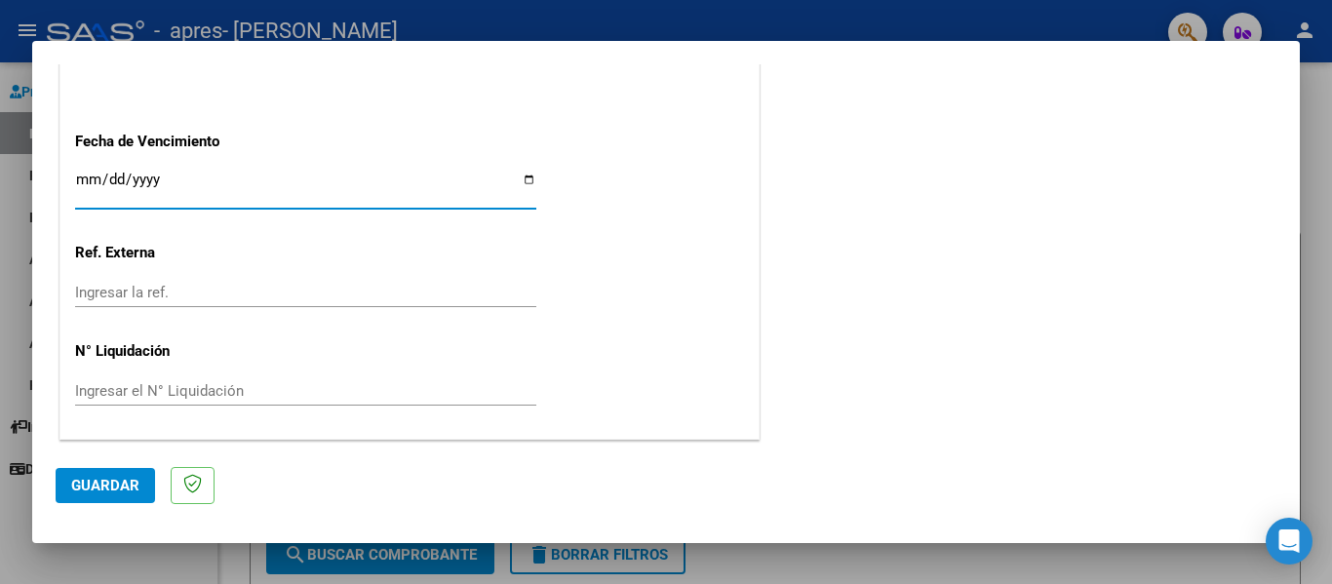
click at [117, 493] on span "Guardar" at bounding box center [105, 486] width 68 height 18
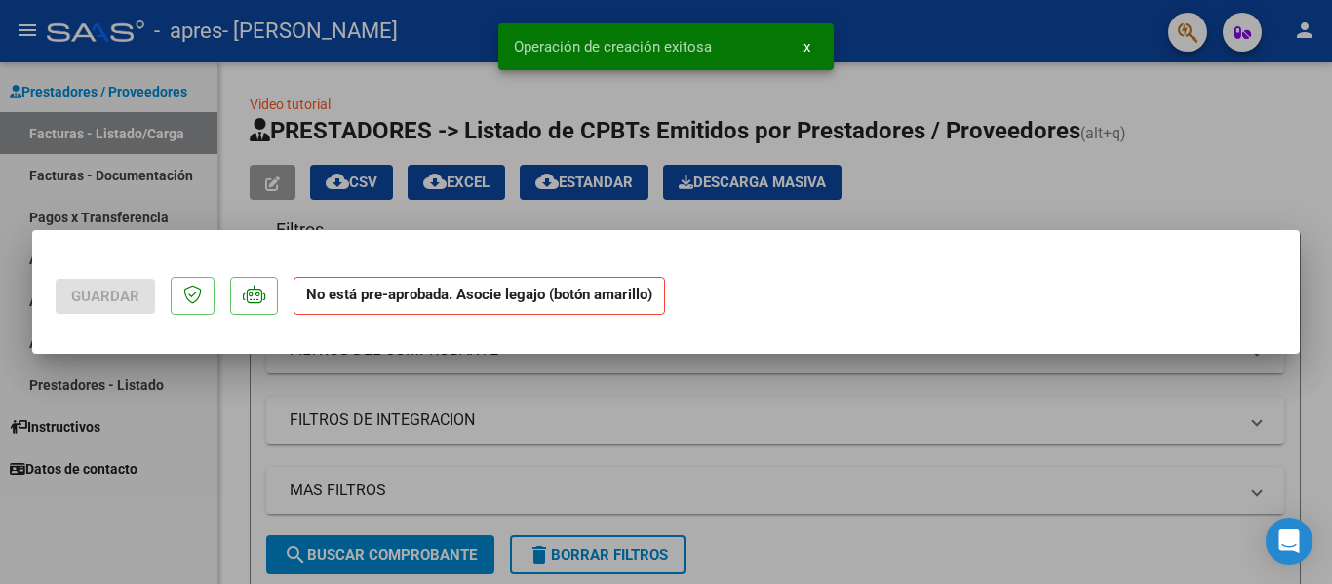
scroll to position [0, 0]
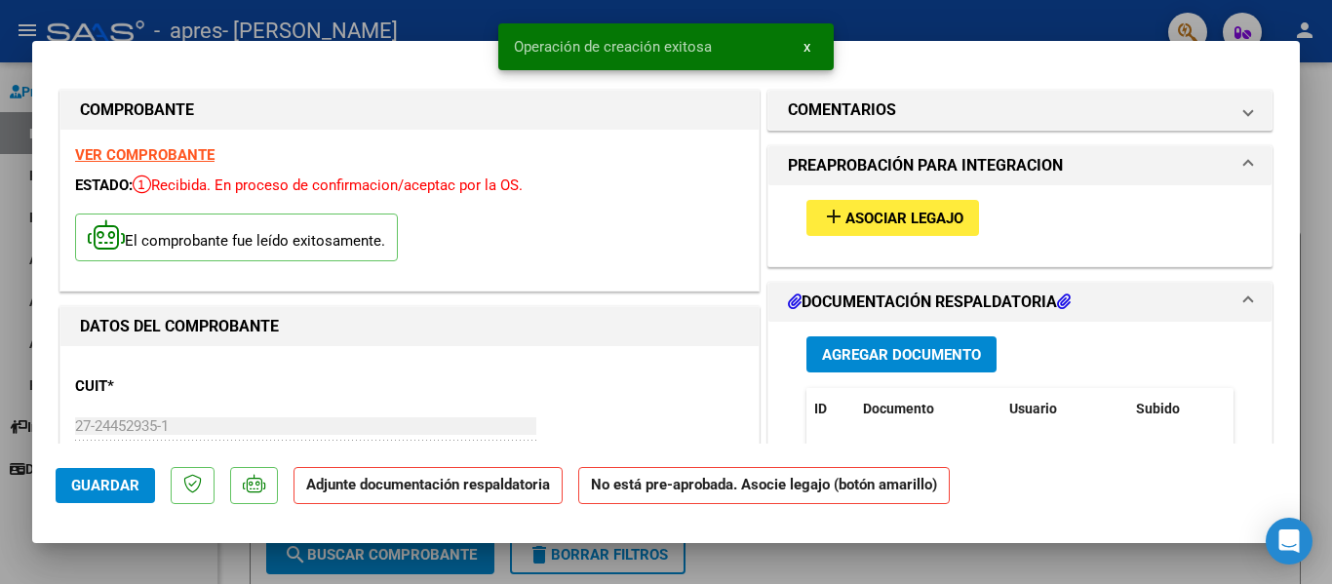
click at [922, 214] on span "Asociar Legajo" at bounding box center [905, 219] width 118 height 18
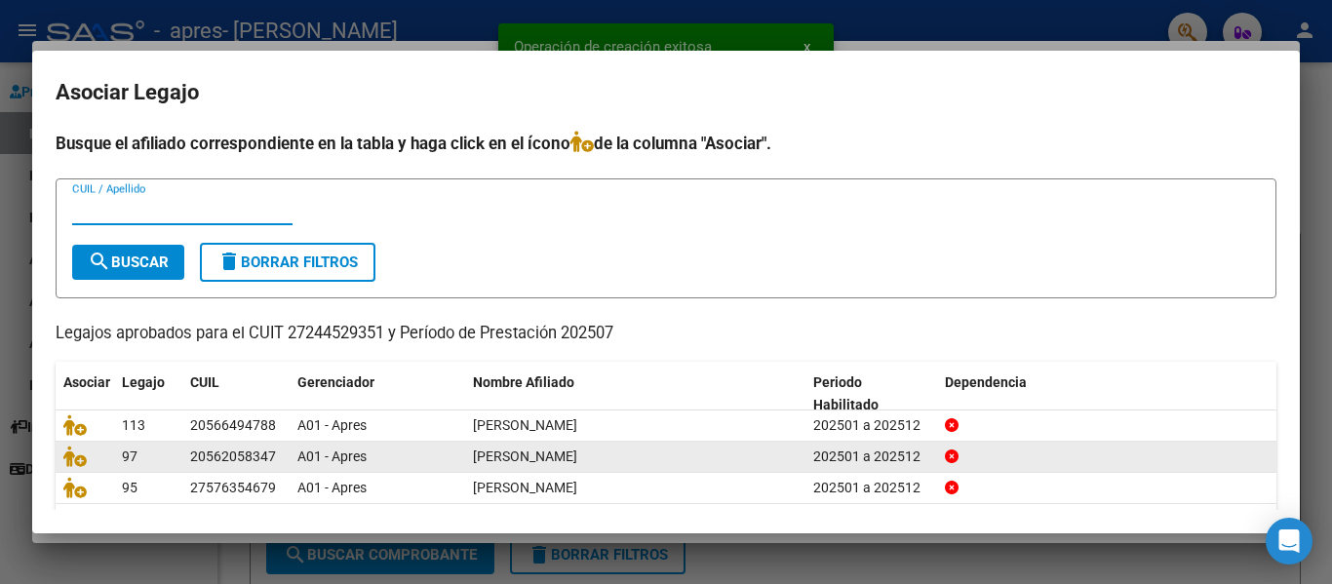
scroll to position [69, 0]
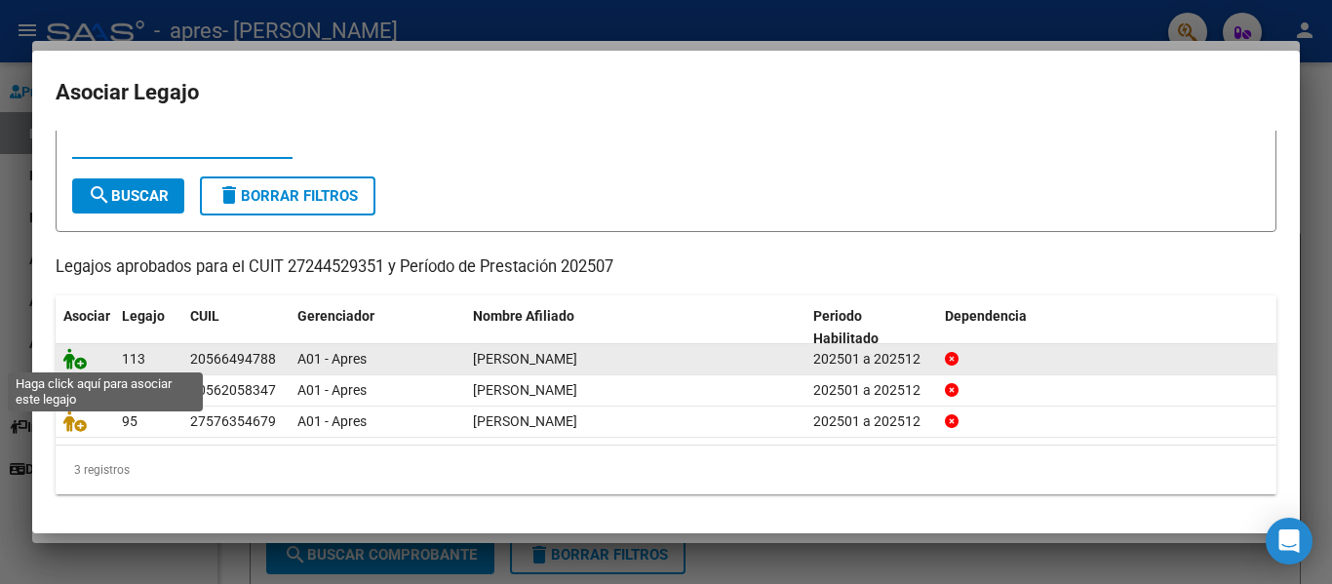
click at [80, 363] on icon at bounding box center [74, 358] width 23 height 21
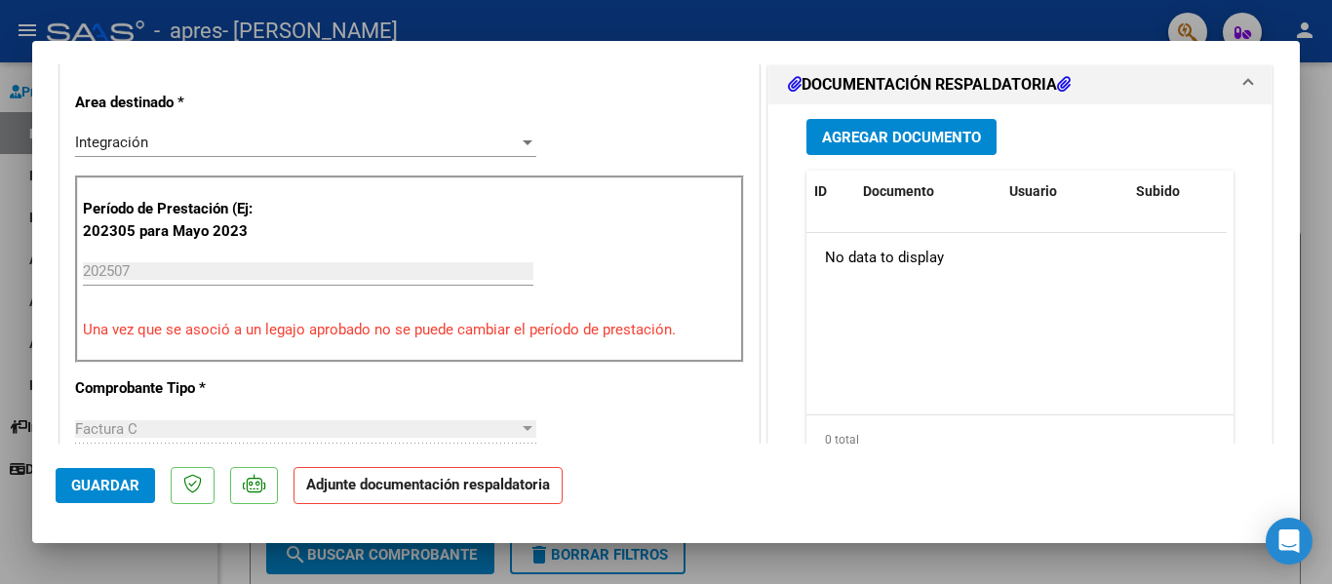
scroll to position [391, 0]
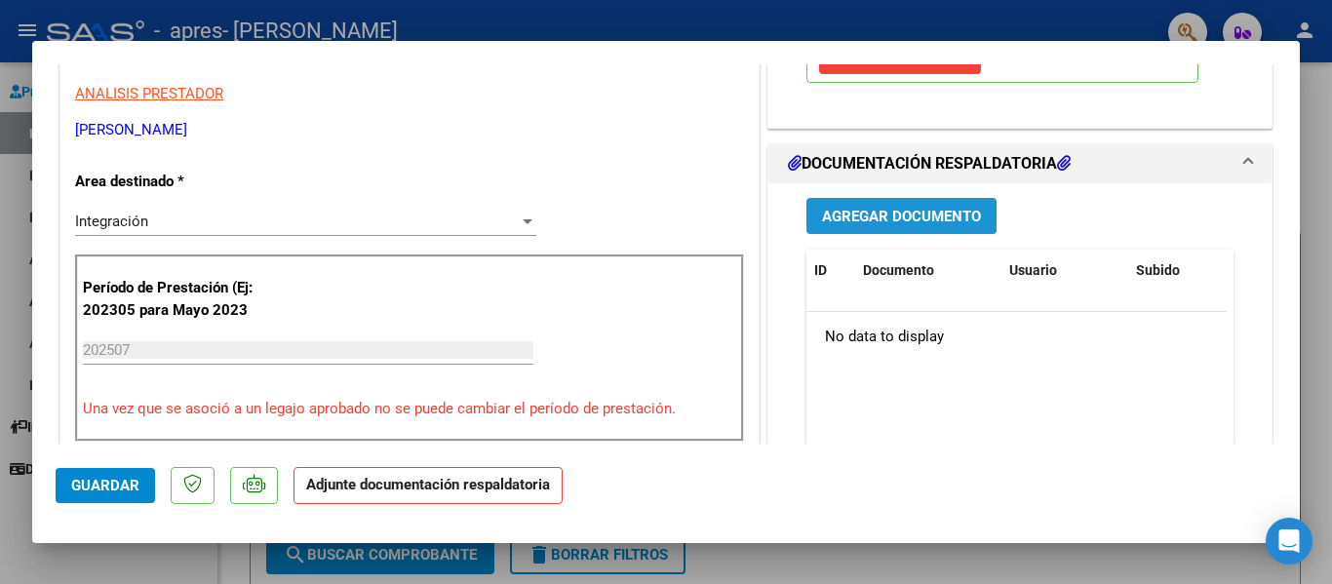
click at [933, 213] on span "Agregar Documento" at bounding box center [901, 217] width 159 height 18
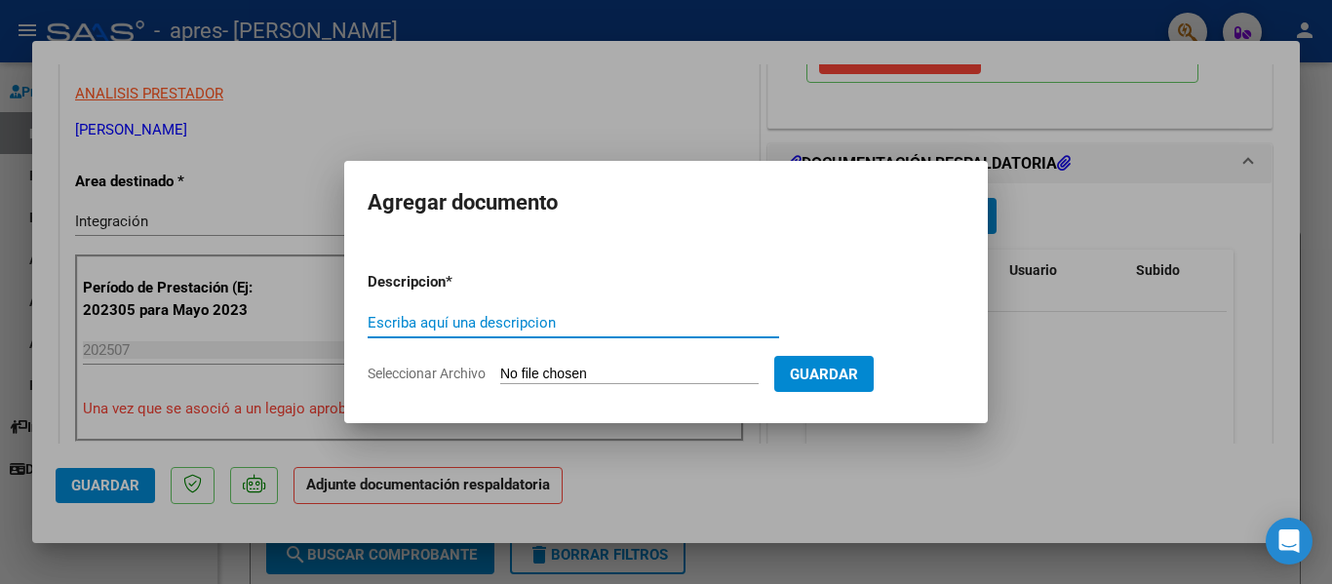
click at [439, 321] on input "Escriba aquí una descripcion" at bounding box center [574, 323] width 412 height 18
type input "Factura"
click at [625, 369] on input "Seleccionar Archivo" at bounding box center [629, 375] width 259 height 19
type input "C:\fakepath\27244529351_011_00001_00001185 [PERSON_NAME].pdf"
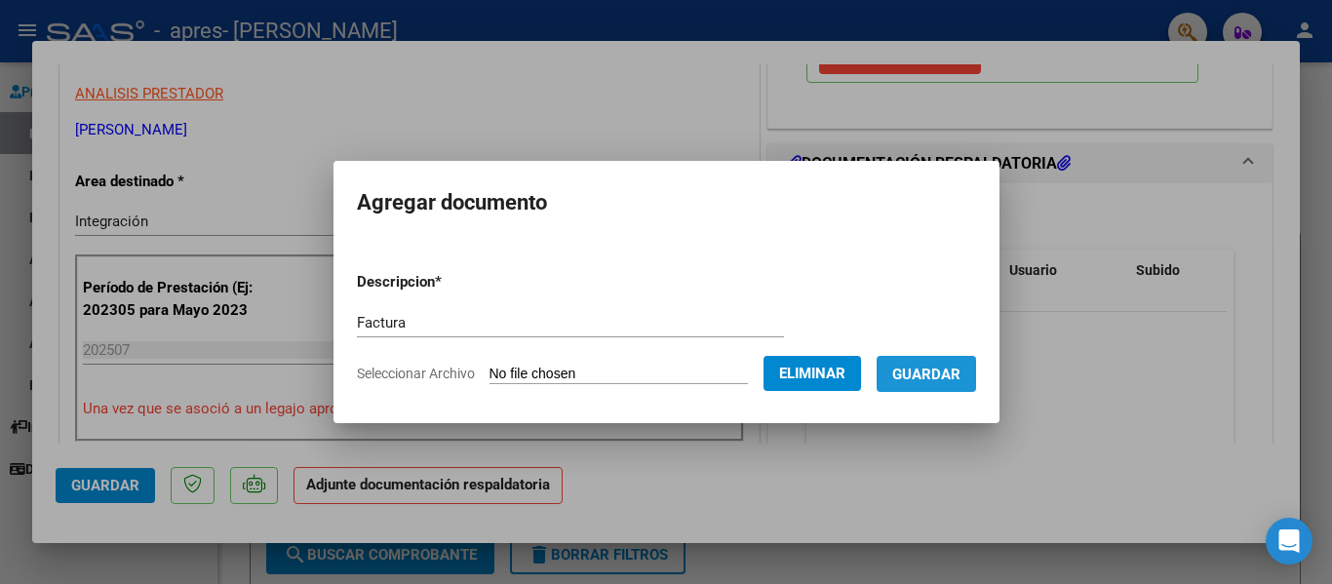
click at [947, 379] on span "Guardar" at bounding box center [927, 375] width 68 height 18
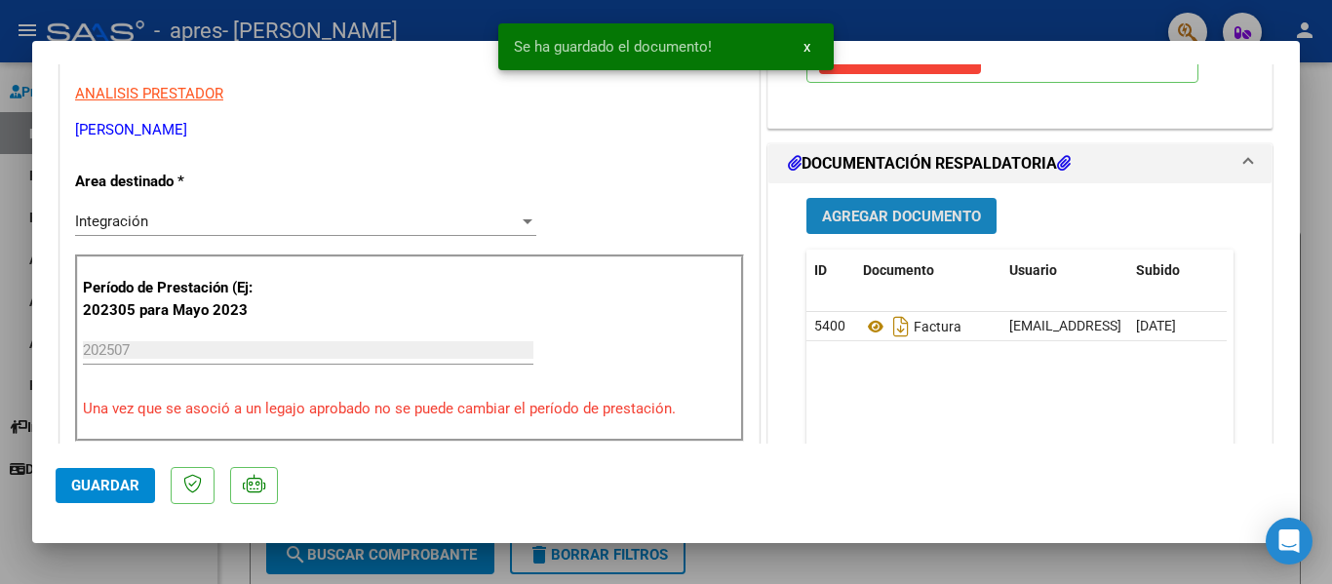
click at [934, 215] on span "Agregar Documento" at bounding box center [901, 217] width 159 height 18
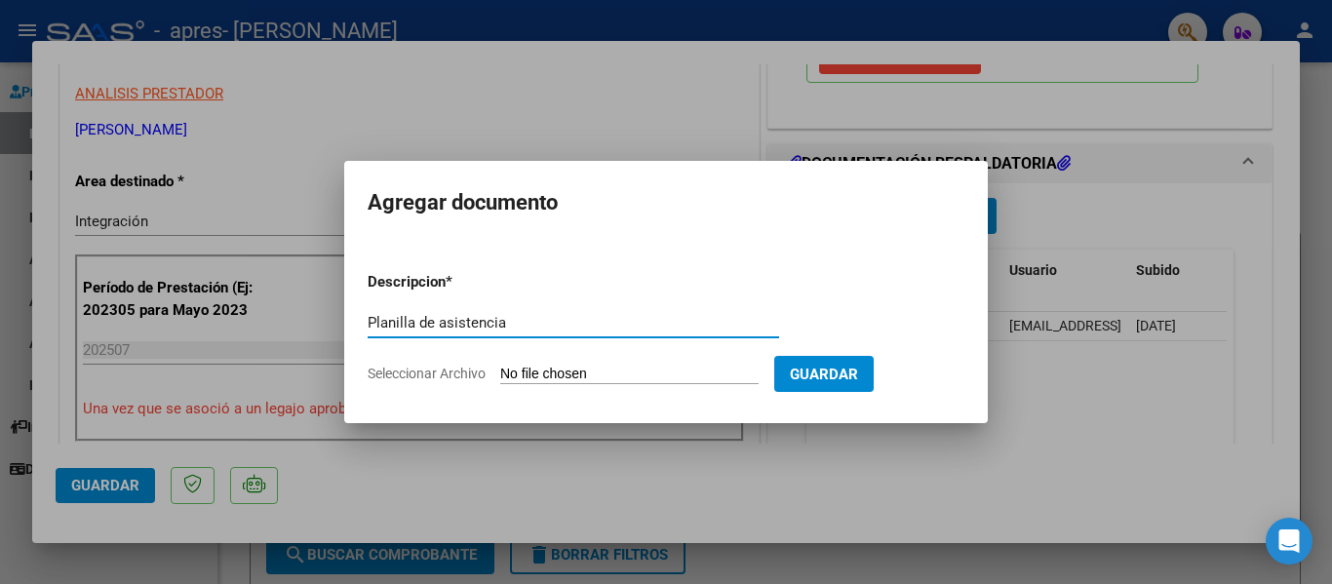
type input "Planilla de asistencia"
click at [522, 369] on input "Seleccionar Archivo" at bounding box center [629, 375] width 259 height 19
type input "C:\fakepath\Planilla [DATE] [PERSON_NAME][GEOGRAPHIC_DATA]pdf"
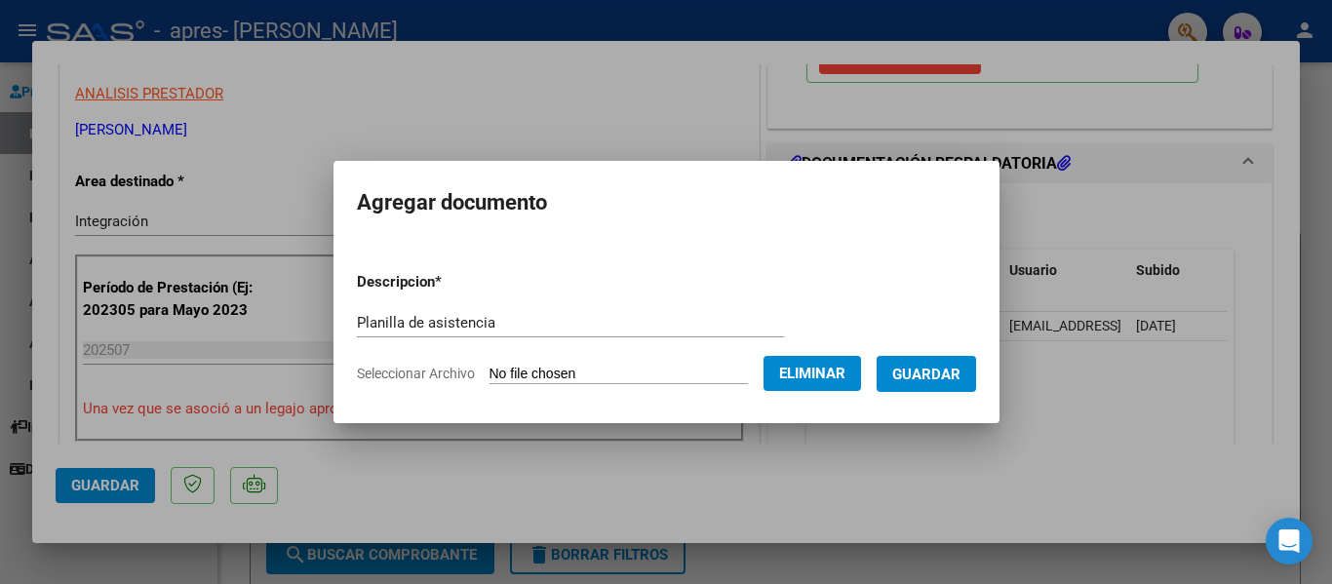
click at [940, 370] on span "Guardar" at bounding box center [927, 375] width 68 height 18
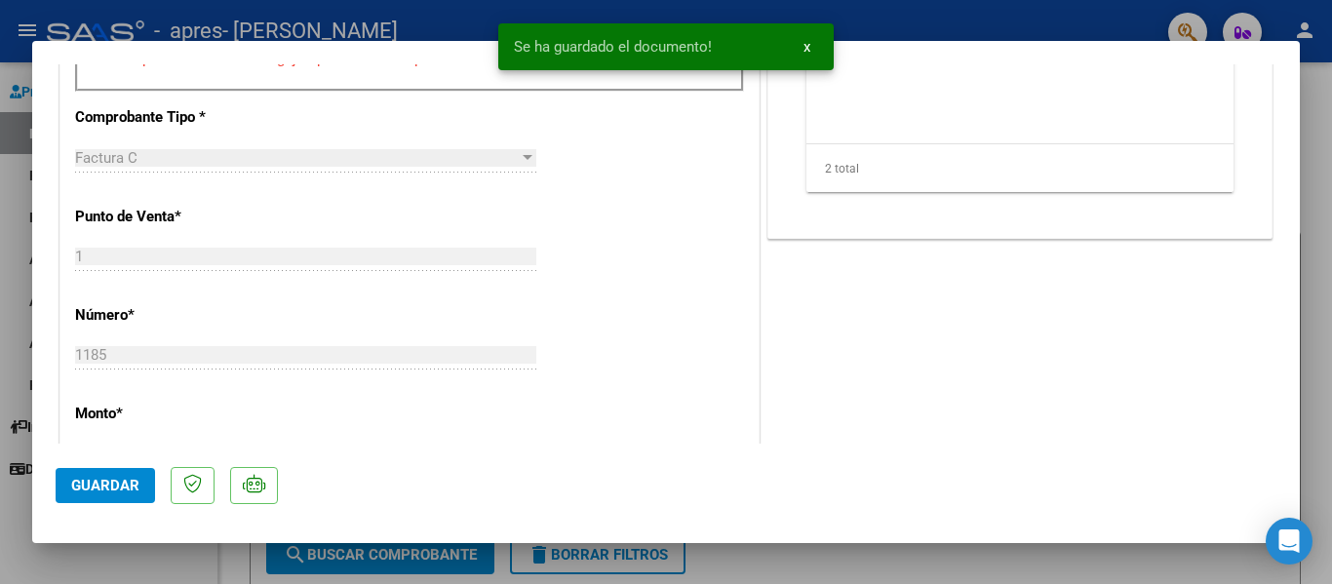
scroll to position [586, 0]
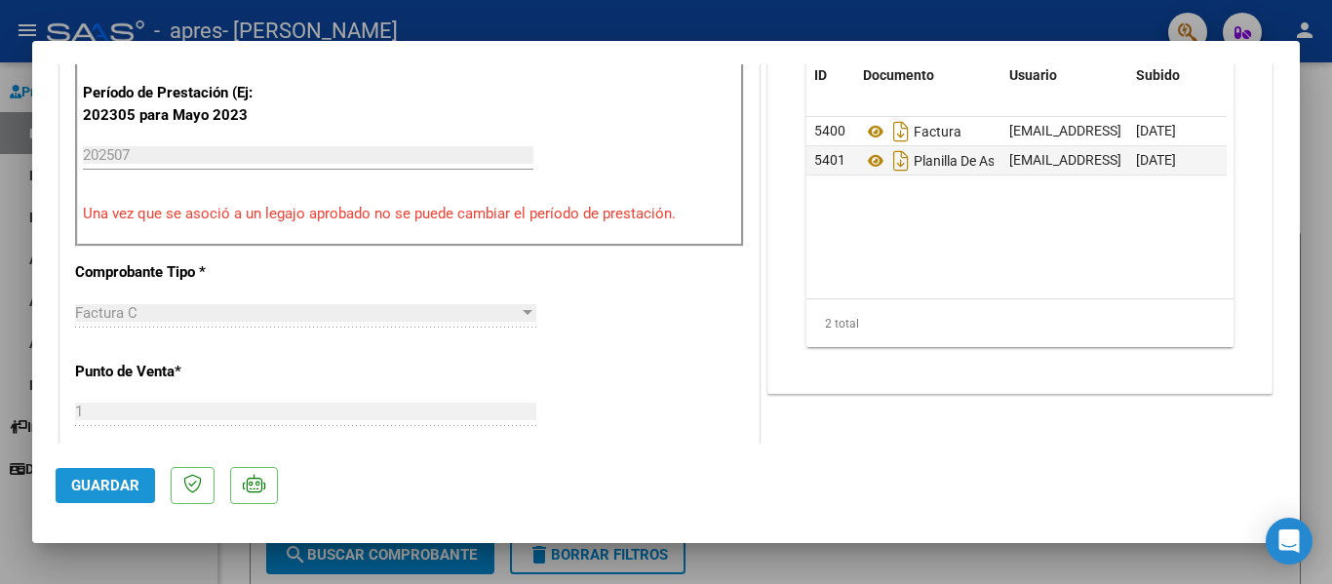
click at [85, 492] on span "Guardar" at bounding box center [105, 486] width 68 height 18
click at [1311, 130] on div at bounding box center [666, 292] width 1332 height 584
type input "$ 0,00"
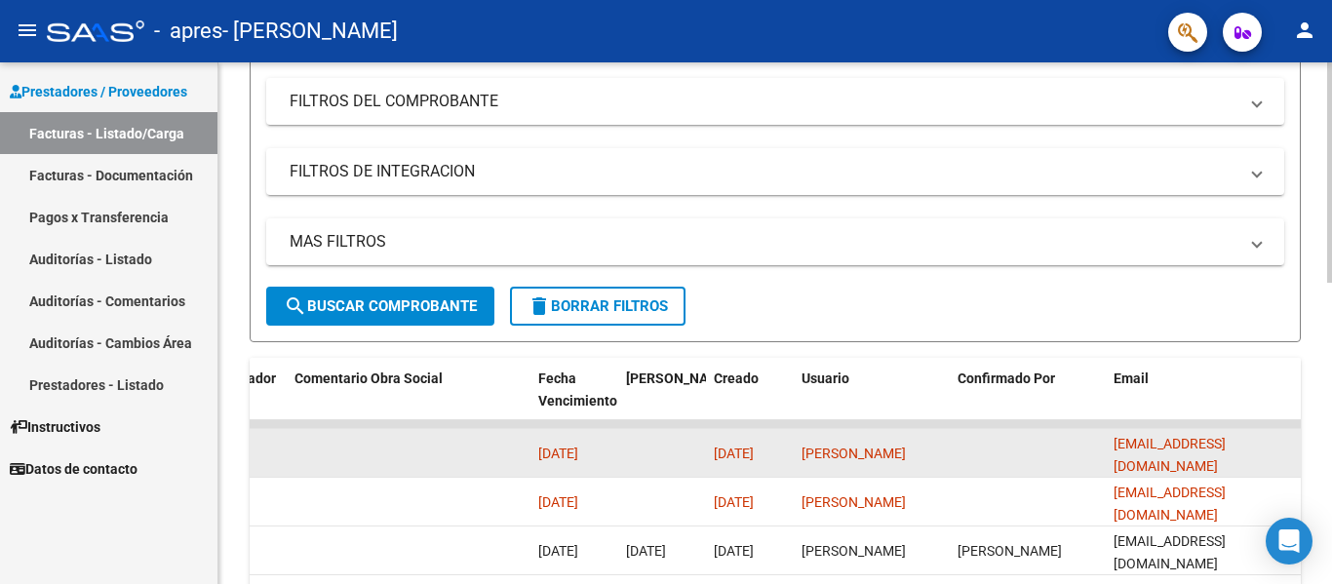
scroll to position [227, 0]
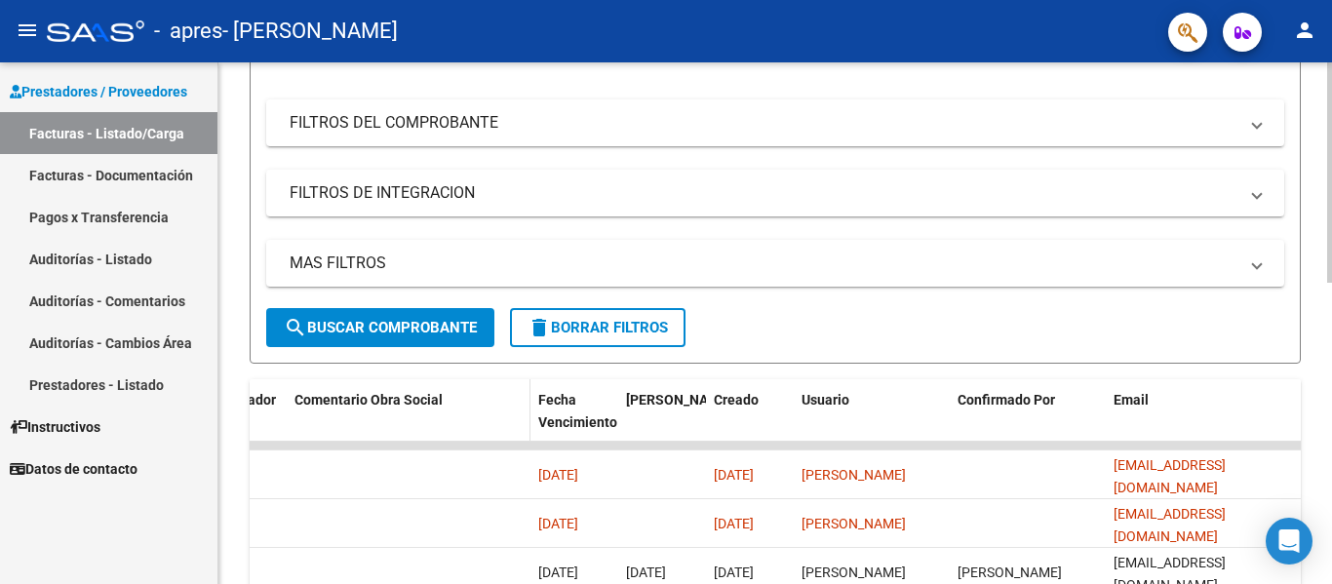
click at [403, 400] on span "Comentario Obra Social" at bounding box center [369, 400] width 148 height 16
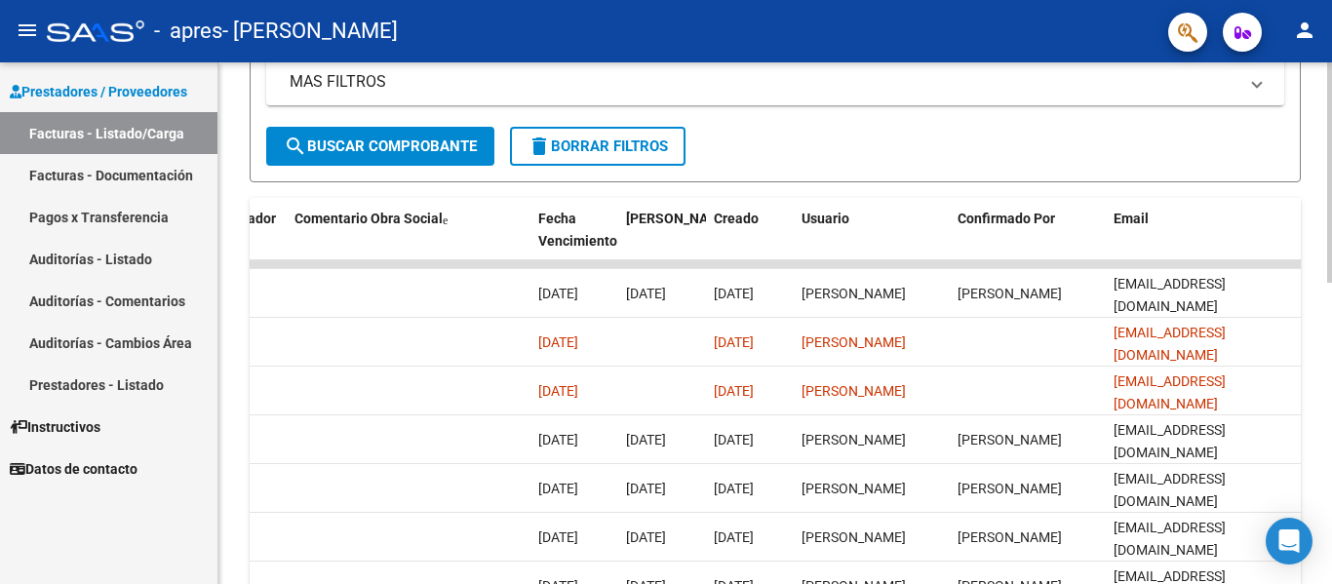
scroll to position [422, 0]
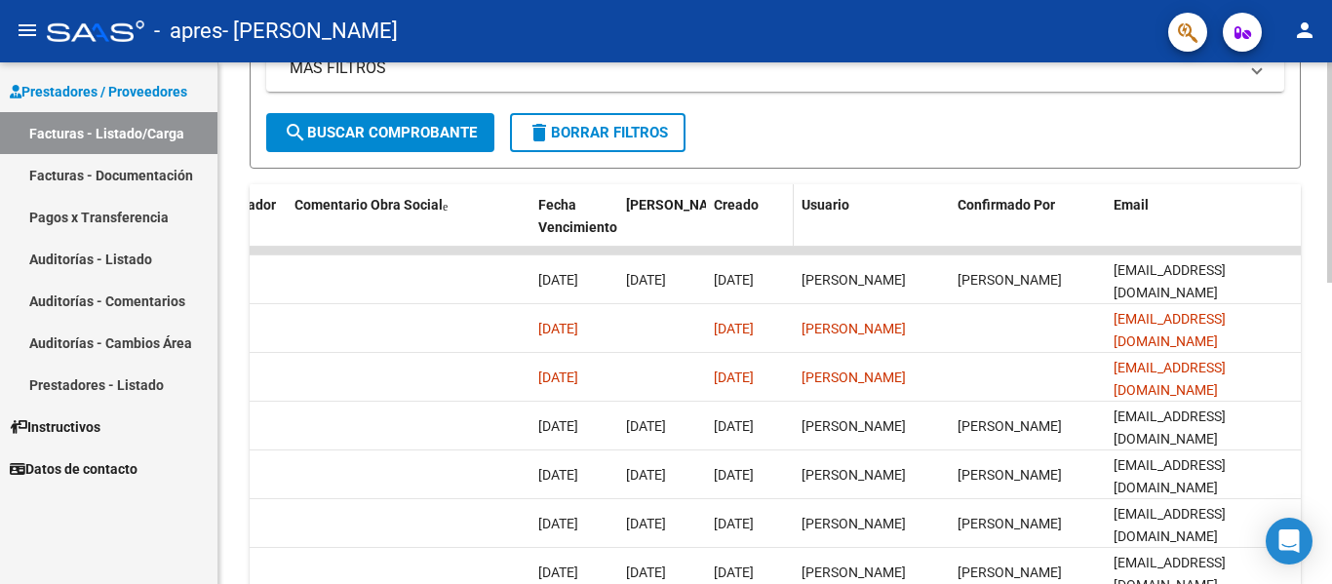
drag, startPoint x: 513, startPoint y: 253, endPoint x: 726, endPoint y: 243, distance: 212.9
click at [726, 243] on div "ID CAE Facturado x Orden De Area Razón Social CPBT Monto Fecha Cpbt Días desde …" at bounding box center [776, 491] width 1052 height 615
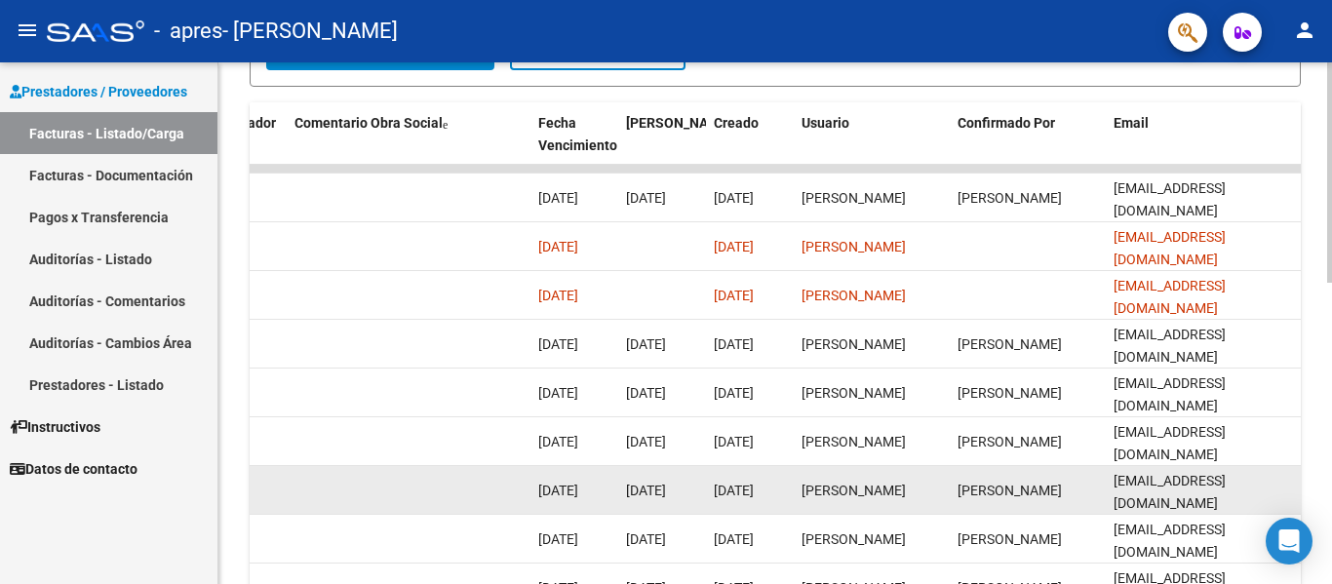
scroll to position [488, 0]
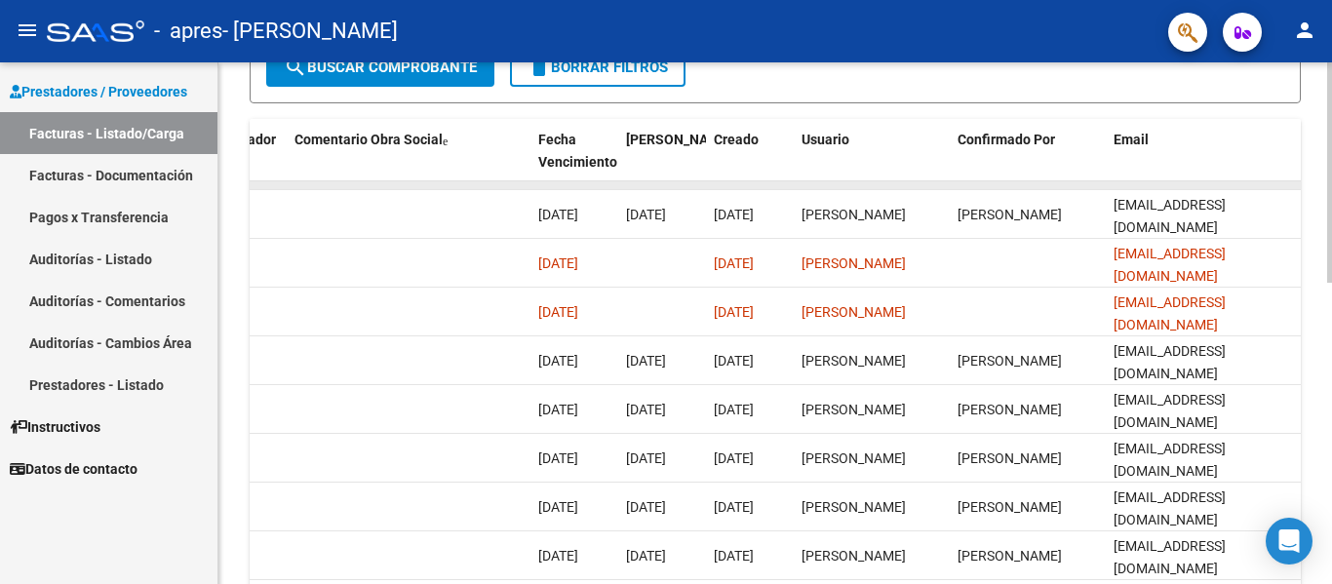
drag, startPoint x: 480, startPoint y: 183, endPoint x: 656, endPoint y: 188, distance: 175.7
drag, startPoint x: 551, startPoint y: 185, endPoint x: 705, endPoint y: 188, distance: 154.2
drag, startPoint x: 732, startPoint y: 181, endPoint x: 996, endPoint y: 173, distance: 264.5
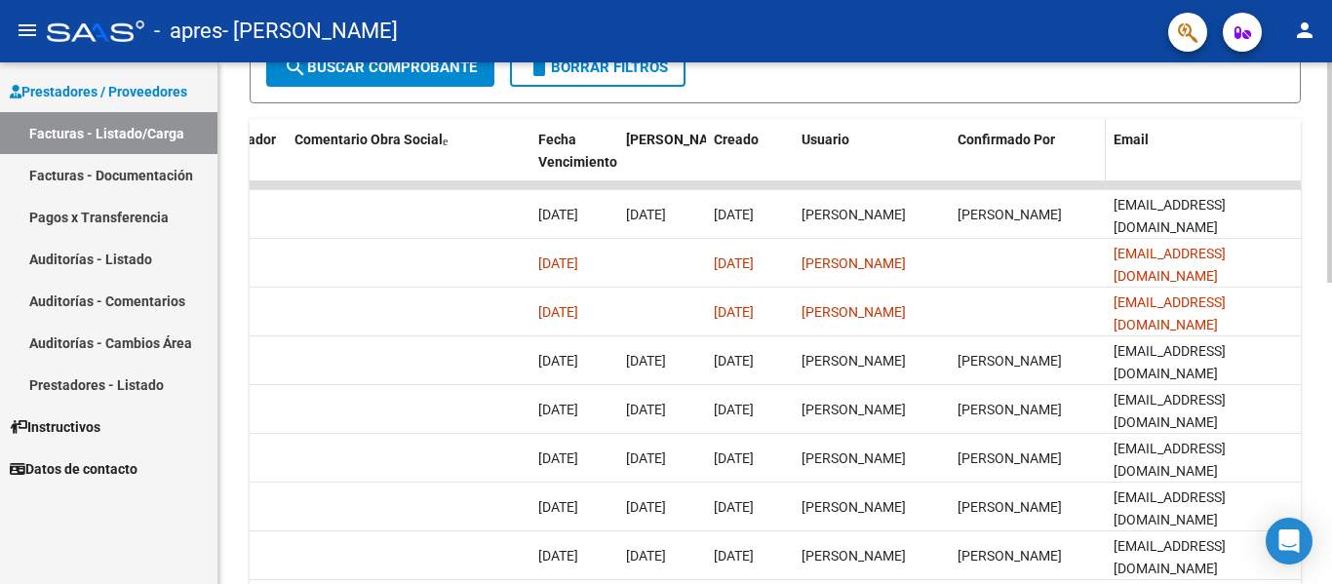
click at [996, 173] on div "ID CAE Facturado x Orden De Area Razón Social CPBT Monto Fecha Cpbt Días desde …" at bounding box center [776, 426] width 1052 height 615
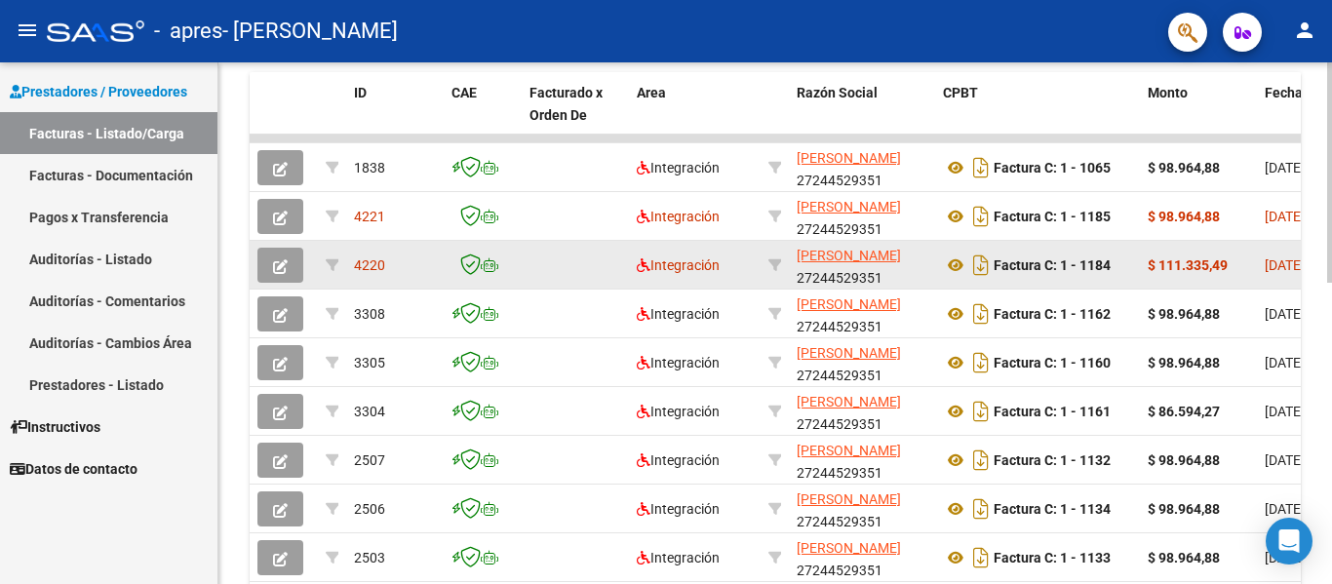
scroll to position [520, 0]
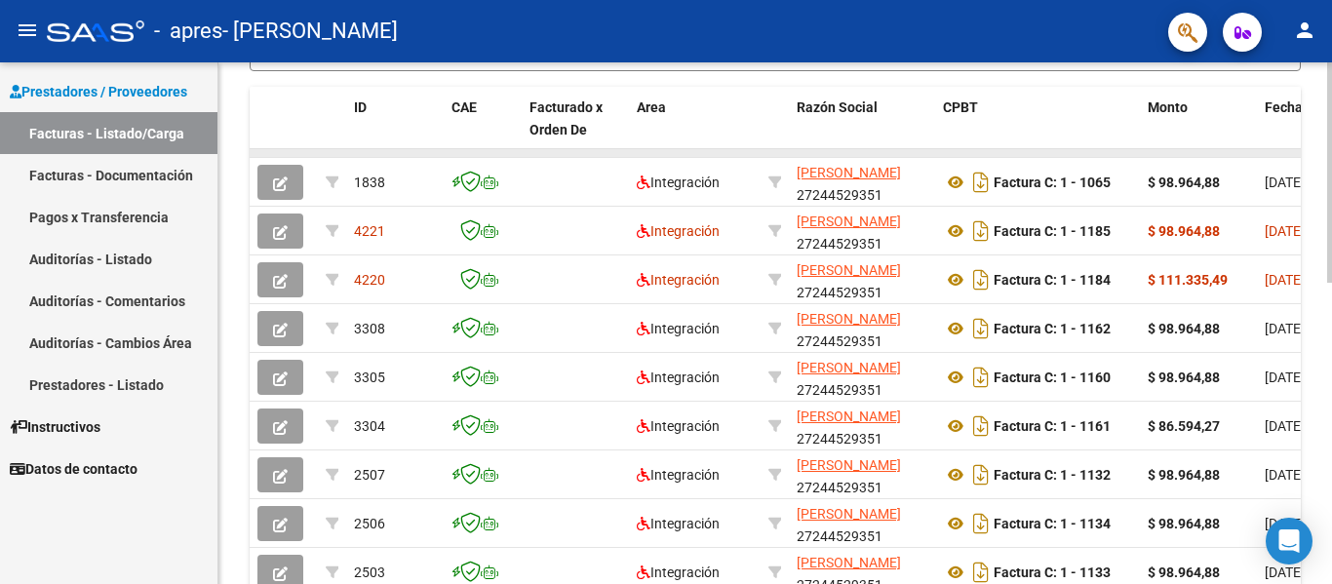
drag, startPoint x: 817, startPoint y: 152, endPoint x: 776, endPoint y: 154, distance: 41.0
drag, startPoint x: 776, startPoint y: 154, endPoint x: 889, endPoint y: 153, distance: 112.2
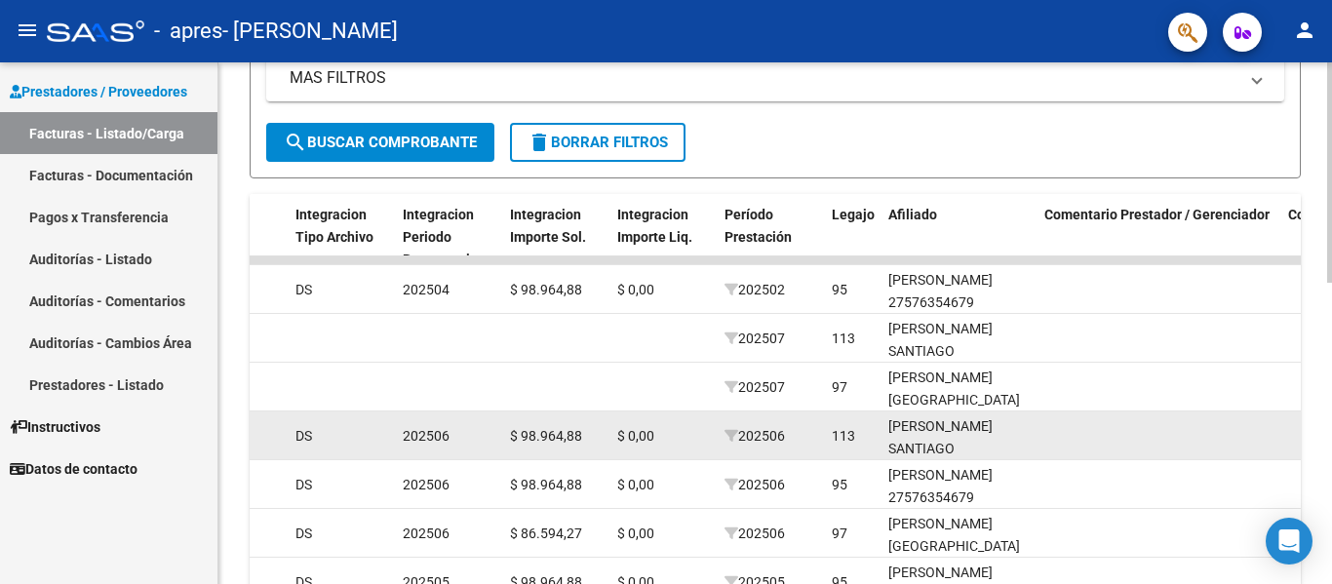
scroll to position [422, 0]
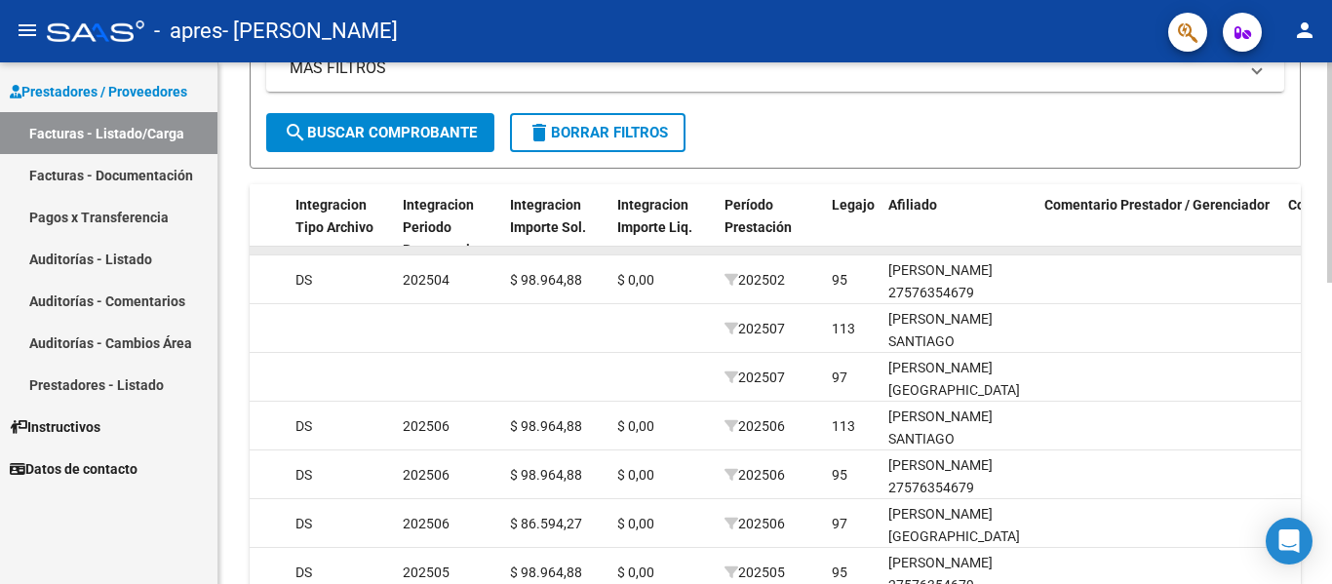
drag, startPoint x: 554, startPoint y: 251, endPoint x: 692, endPoint y: 255, distance: 137.6
click at [692, 255] on div at bounding box center [239, 251] width 4113 height 9
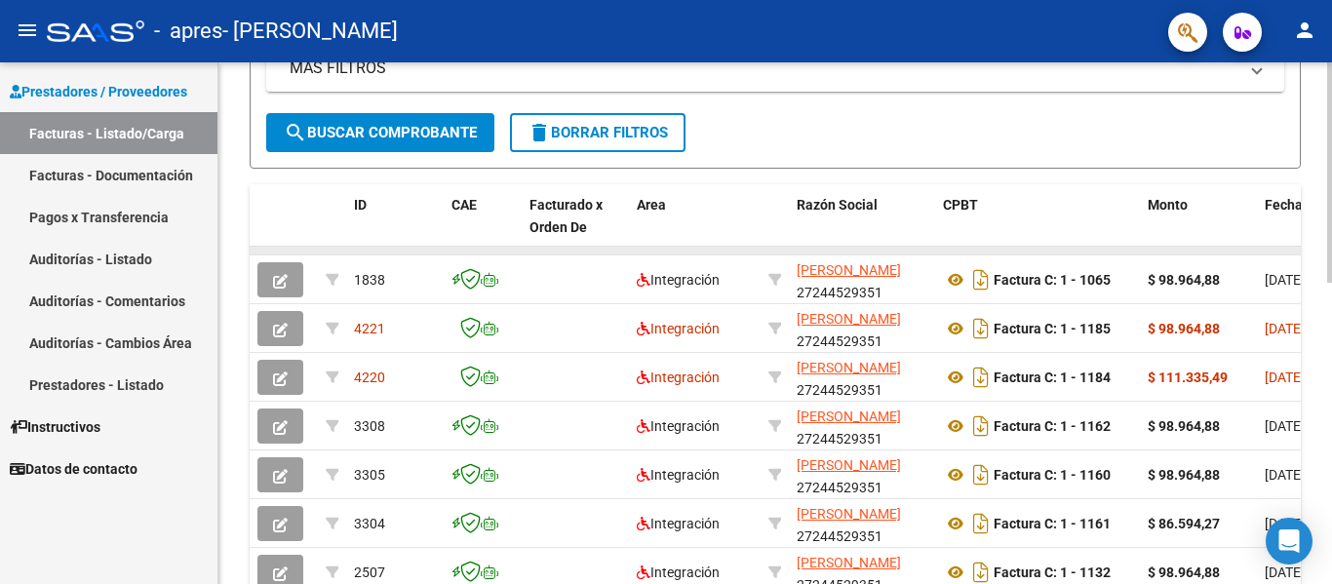
drag, startPoint x: 654, startPoint y: 250, endPoint x: 728, endPoint y: 248, distance: 74.2
click at [728, 248] on datatable-body-cell at bounding box center [695, 251] width 132 height 8
drag, startPoint x: 725, startPoint y: 253, endPoint x: 834, endPoint y: 251, distance: 109.3
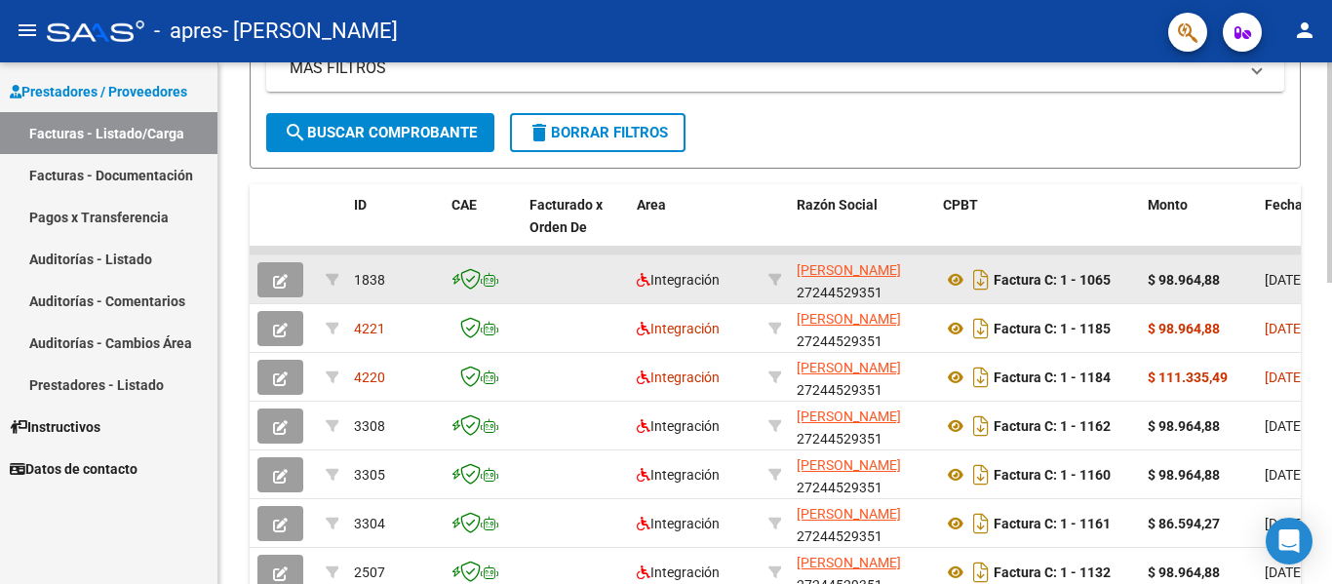
drag, startPoint x: 834, startPoint y: 251, endPoint x: 759, endPoint y: 260, distance: 75.7
click at [759, 260] on datatable-scroller "1838 Integración [PERSON_NAME] 27244529351 Factura C: 1 - 1065 $ 98.964,88 [DAT…" at bounding box center [776, 495] width 1052 height 497
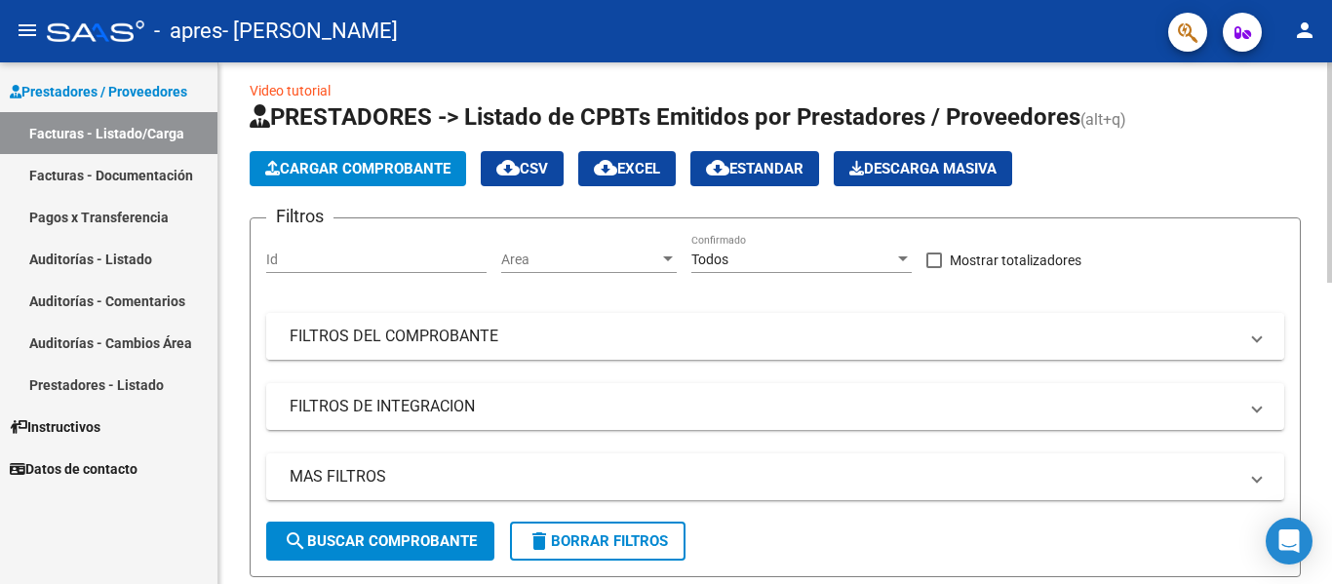
scroll to position [0, 0]
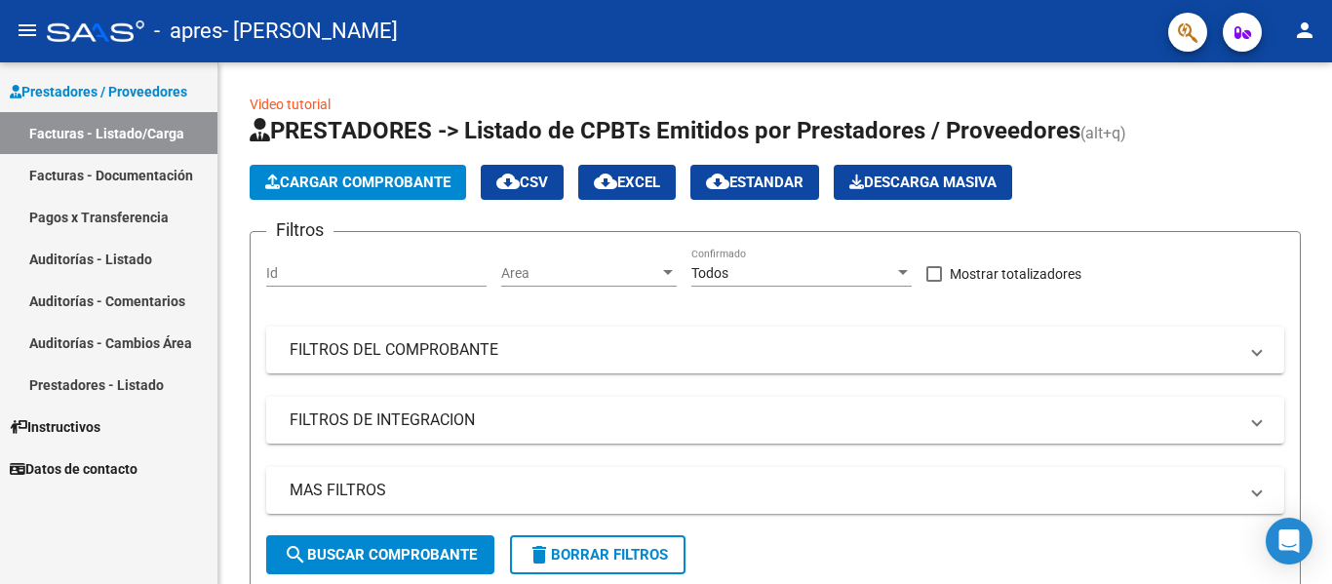
click at [117, 206] on link "Pagos x Transferencia" at bounding box center [109, 217] width 218 height 42
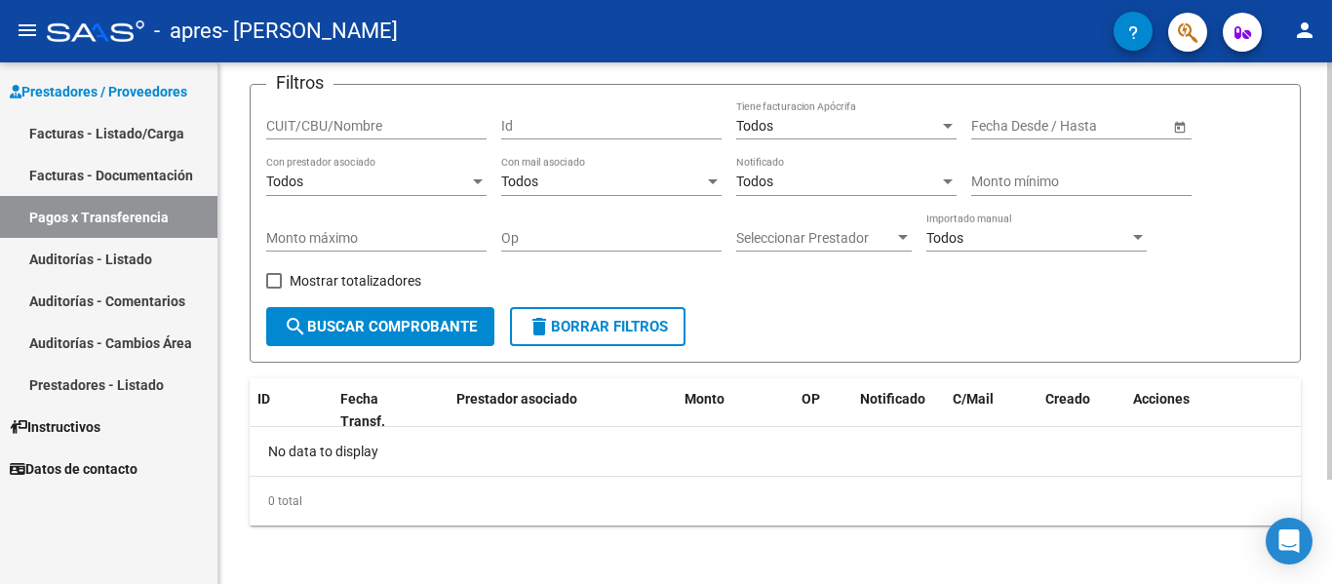
scroll to position [131, 0]
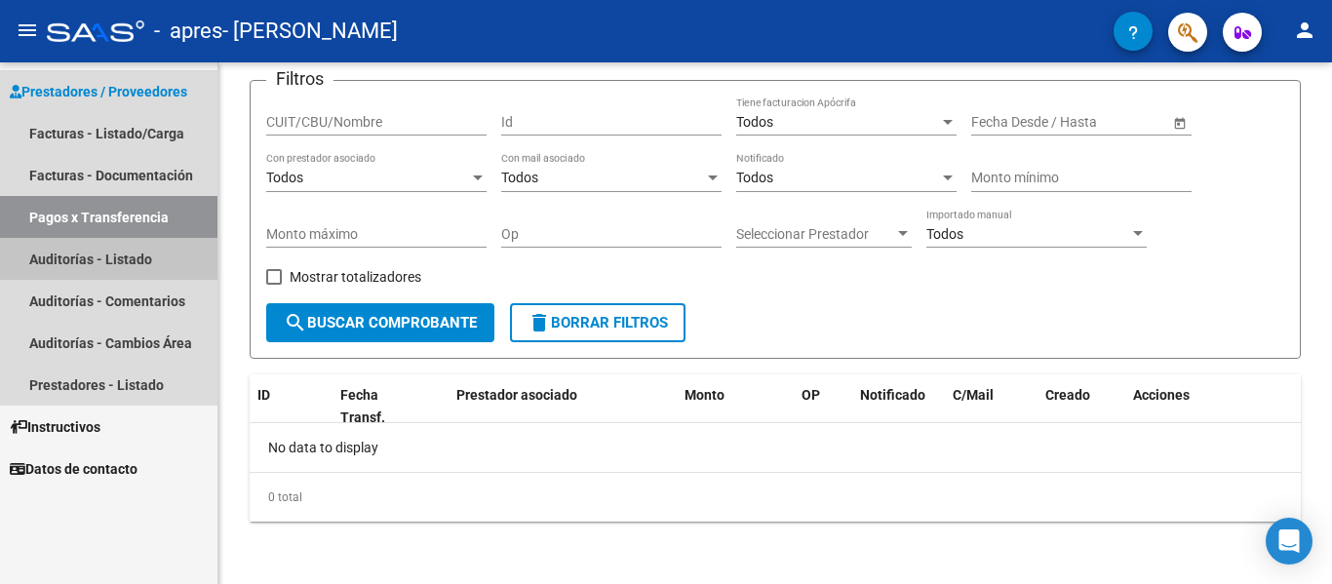
click at [134, 265] on link "Auditorías - Listado" at bounding box center [109, 259] width 218 height 42
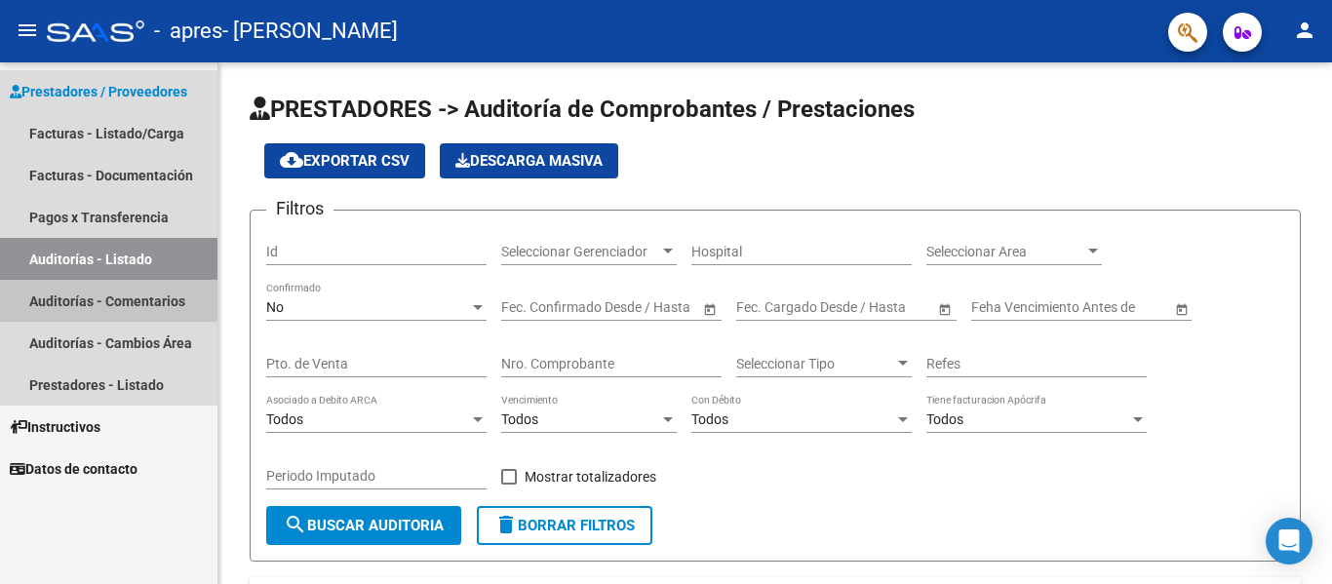
click at [130, 297] on link "Auditorías - Comentarios" at bounding box center [109, 301] width 218 height 42
